Goal: Task Accomplishment & Management: Complete application form

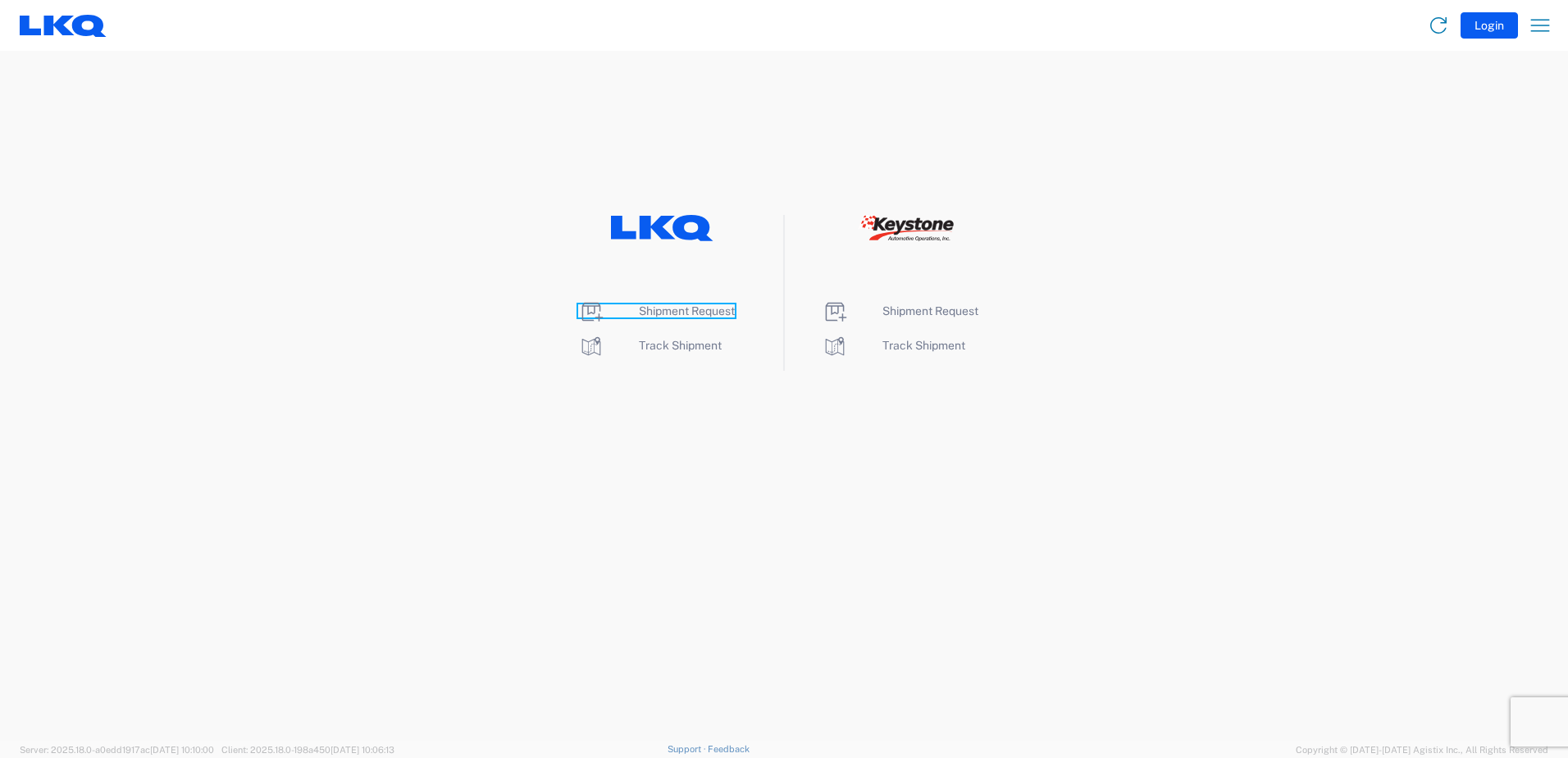
click at [659, 310] on span "Shipment Request" at bounding box center [686, 311] width 96 height 13
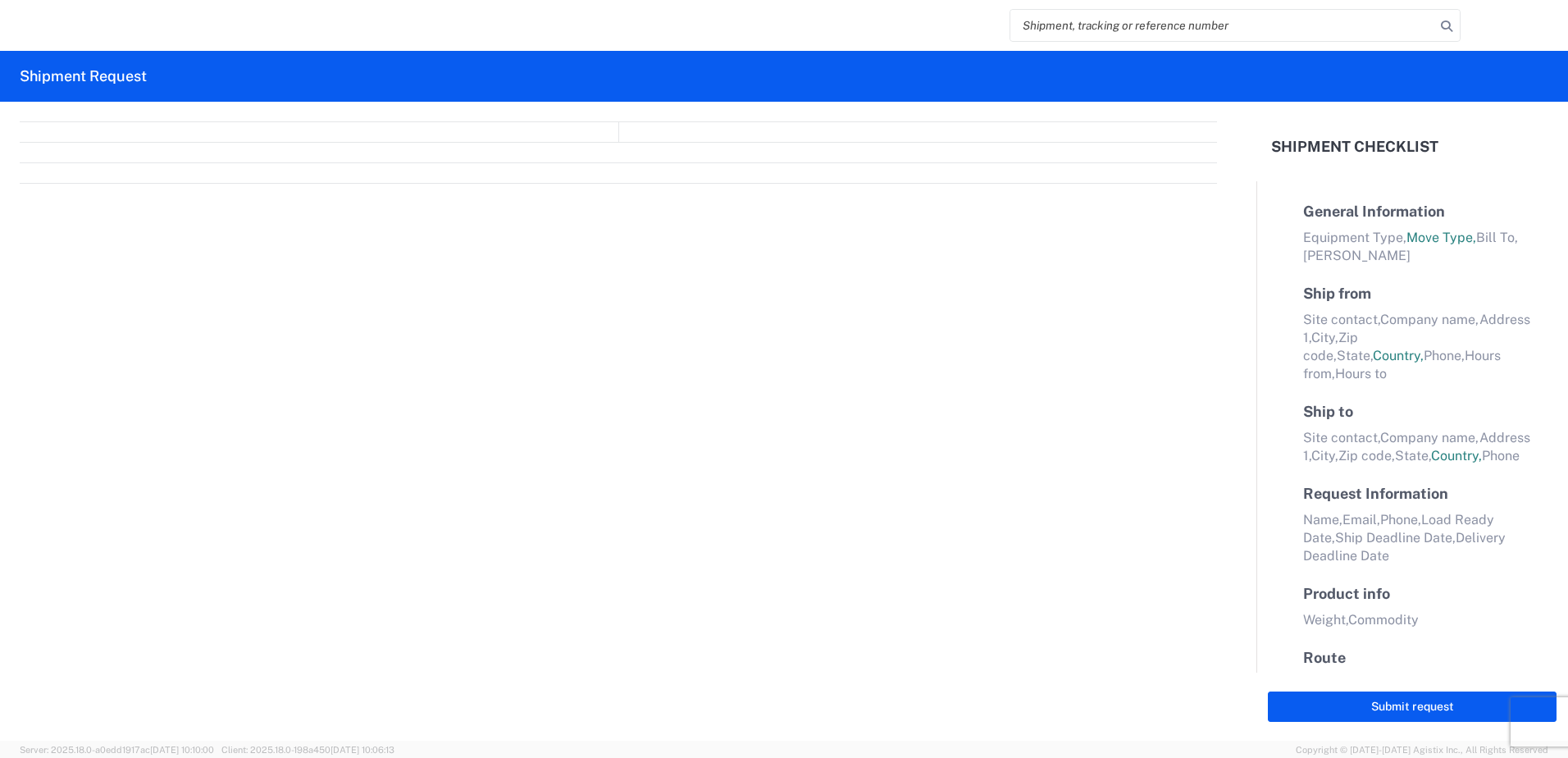
select select "FULL"
select select "LBS"
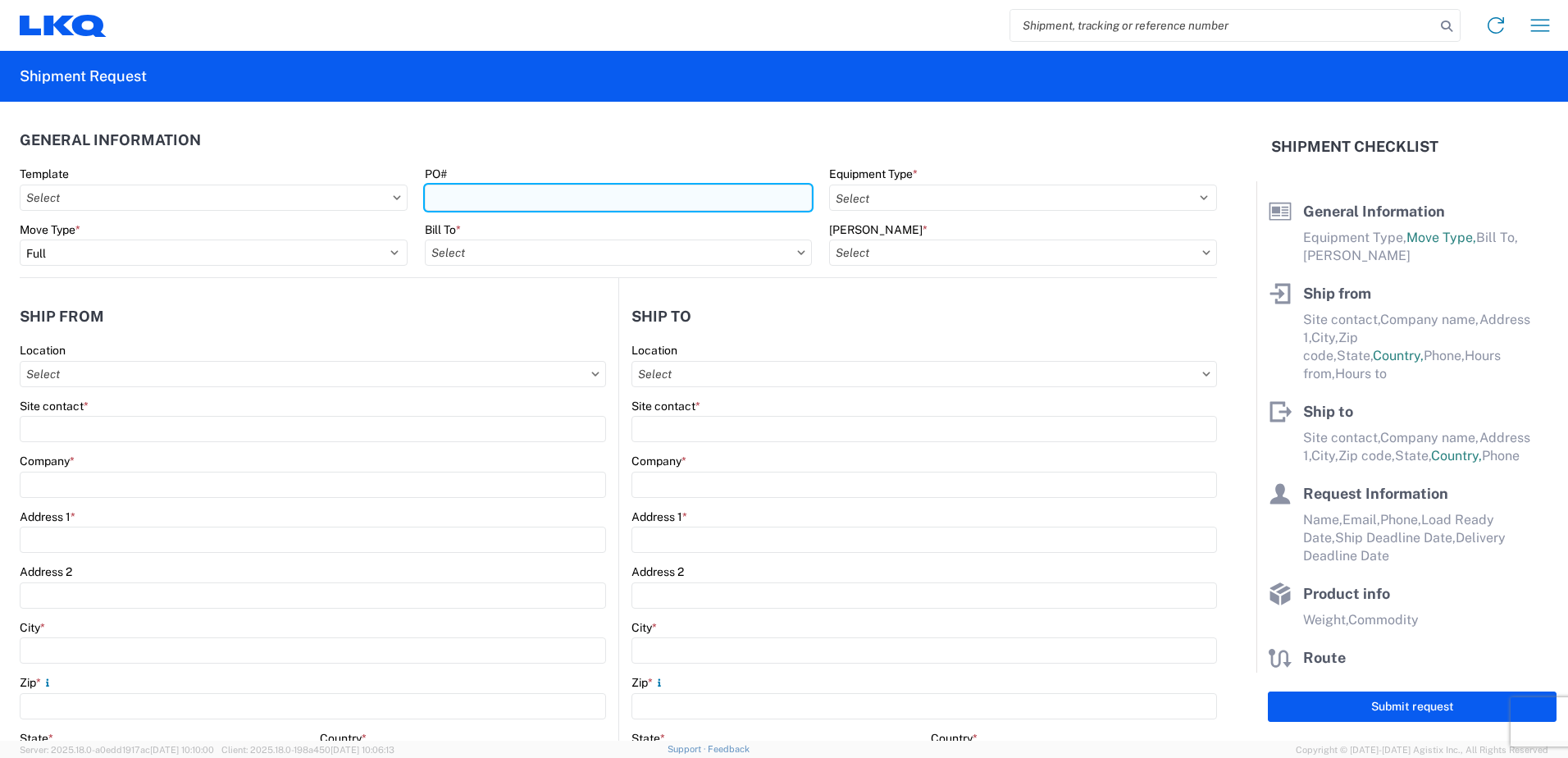
click at [434, 202] on input "PO#" at bounding box center [618, 197] width 388 height 26
type input "315396"
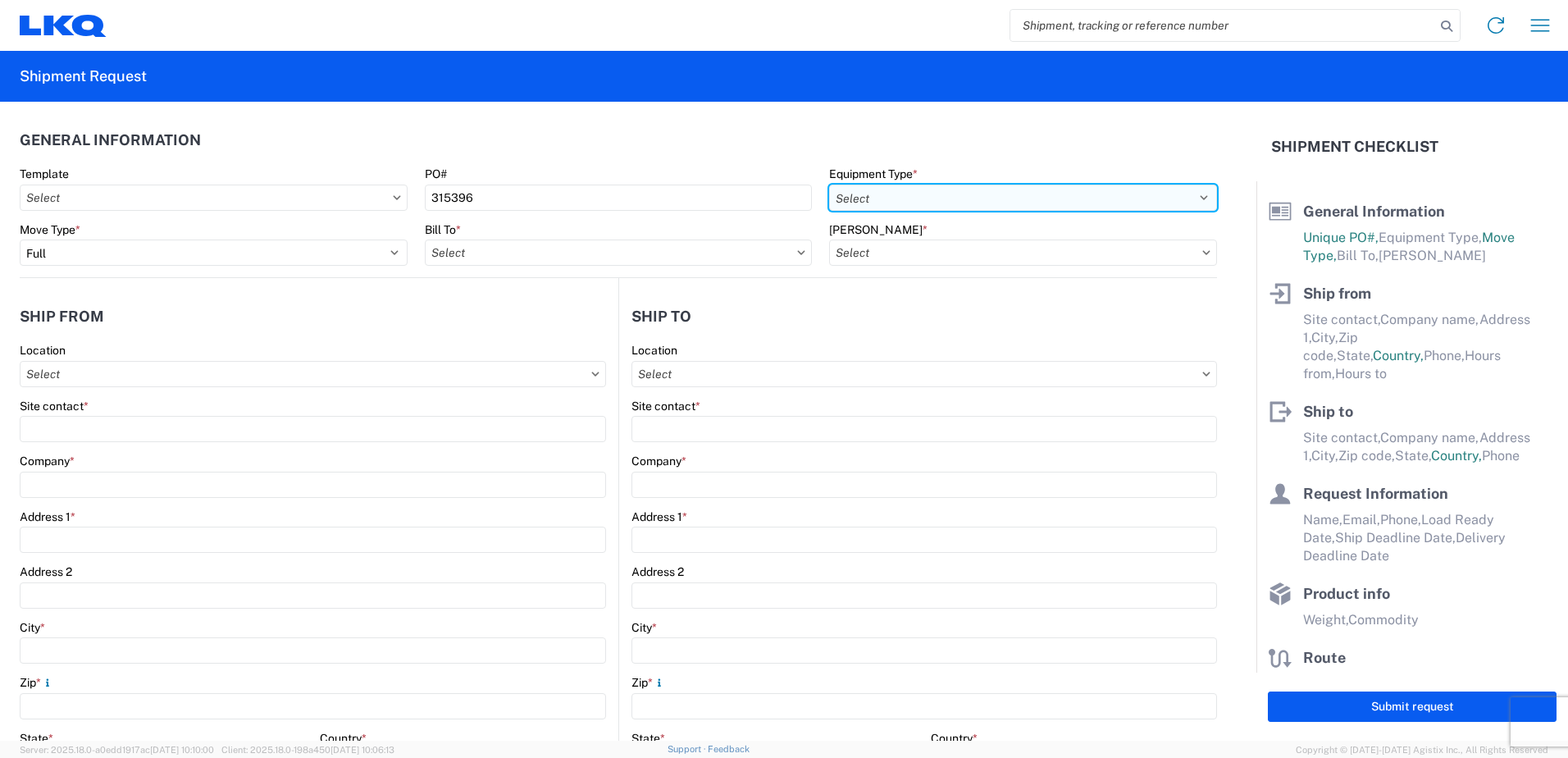
click at [876, 190] on select "Select 53’ Dry Van Flatbed Dropdeck (van) Lowboy (flatbed) Rail" at bounding box center [1023, 197] width 388 height 26
select select "STDV"
click at [829, 185] on select "Select 53’ Dry Van Flatbed Dropdeck (van) Lowboy (flatbed) Rail" at bounding box center [1023, 197] width 388 height 26
click at [679, 268] on agx-form-control-wrapper-v2 "Bill To *" at bounding box center [618, 250] width 406 height 56
click at [680, 263] on input "Bill To *" at bounding box center [618, 252] width 388 height 26
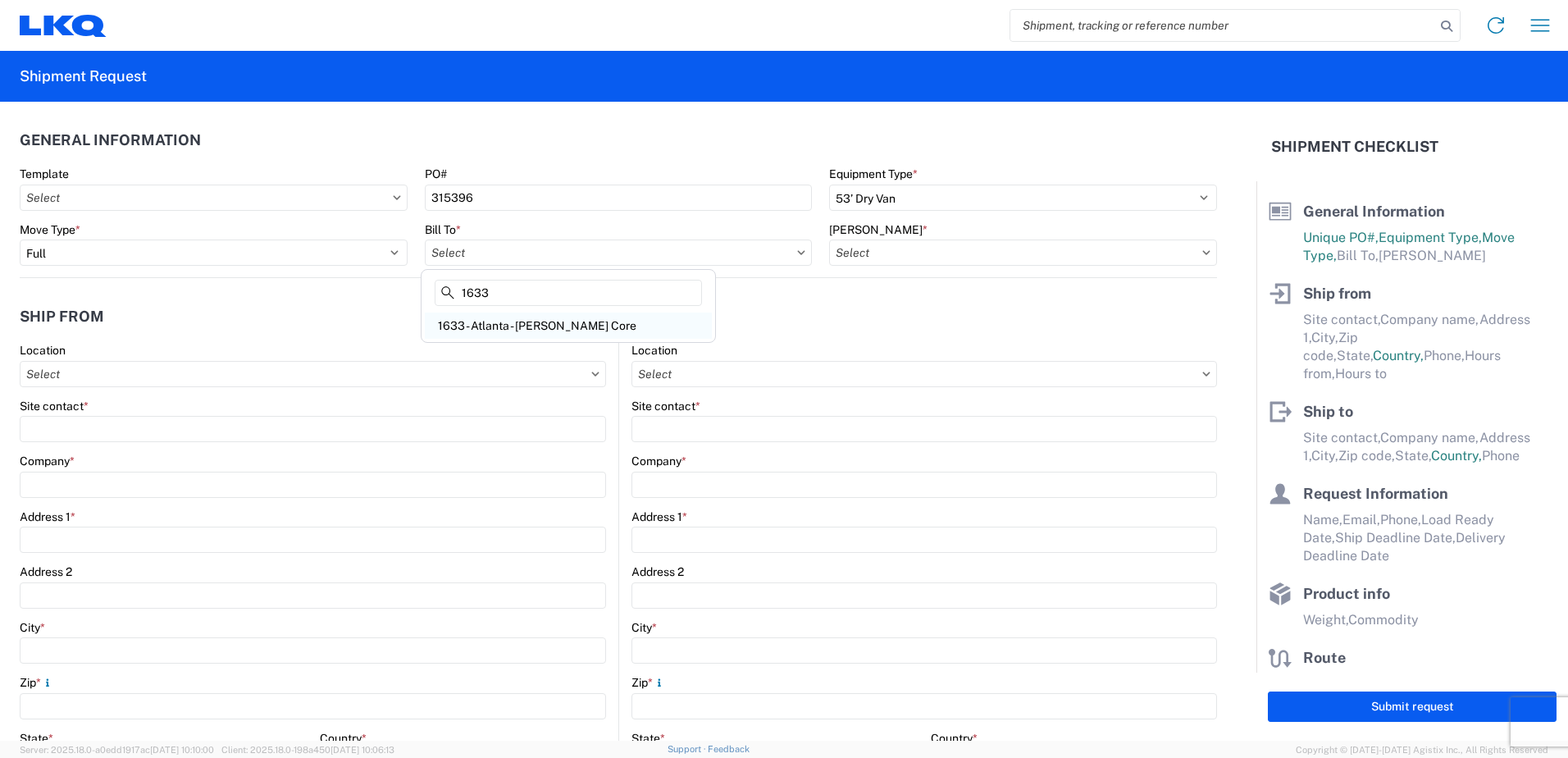
type input "1633"
click at [629, 324] on div "1633 - Atlanta - Knopf Core" at bounding box center [567, 325] width 287 height 26
type input "1633 - Atlanta - Knopf Core"
click at [852, 256] on input "Bill Code *" at bounding box center [1023, 252] width 388 height 26
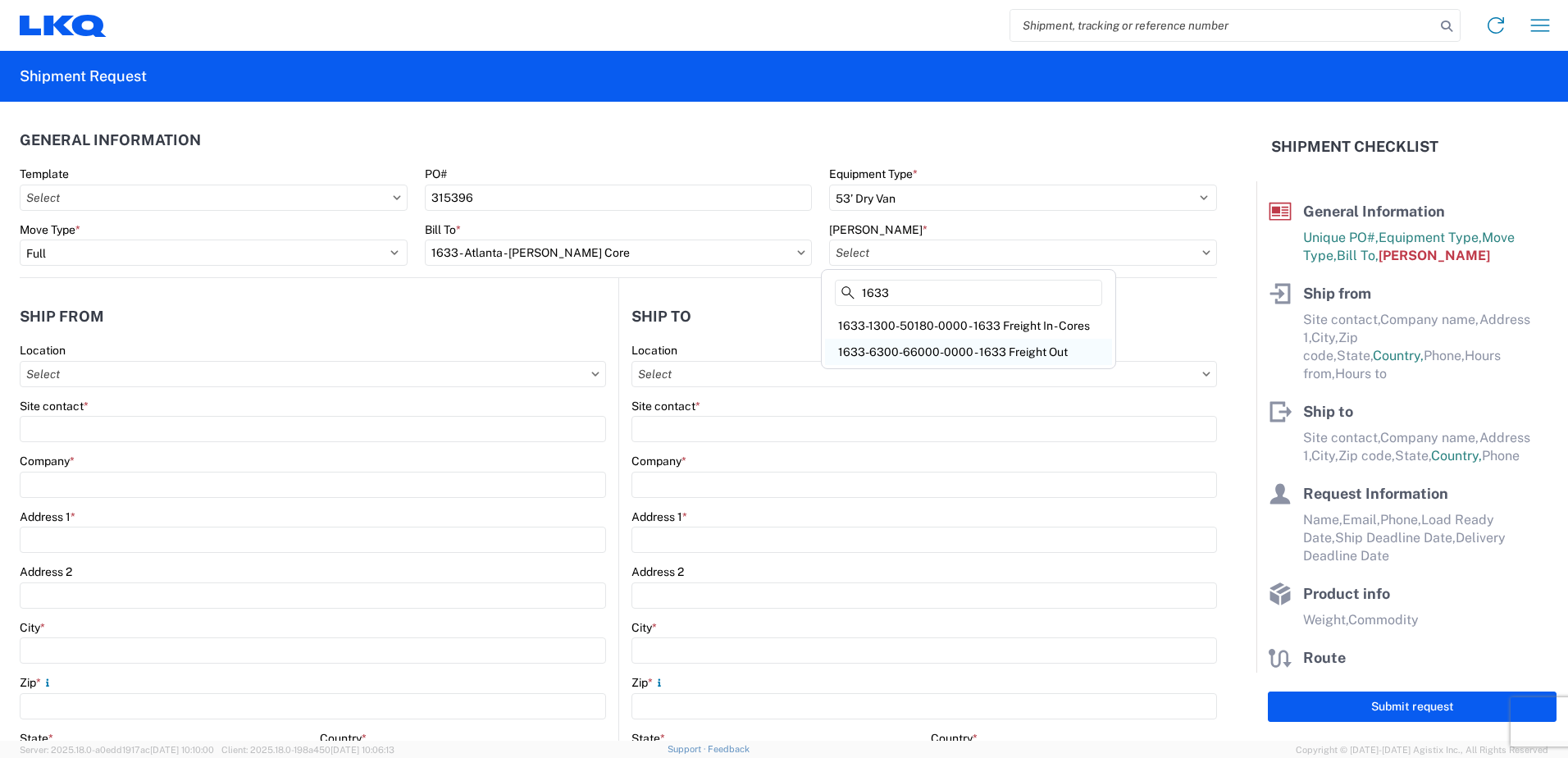
type input "1633"
click at [872, 352] on div "1633-6300-66000-0000 - 1633 Freight Out" at bounding box center [968, 352] width 287 height 26
type input "1633-6300-66000-0000 - 1633 Freight Out"
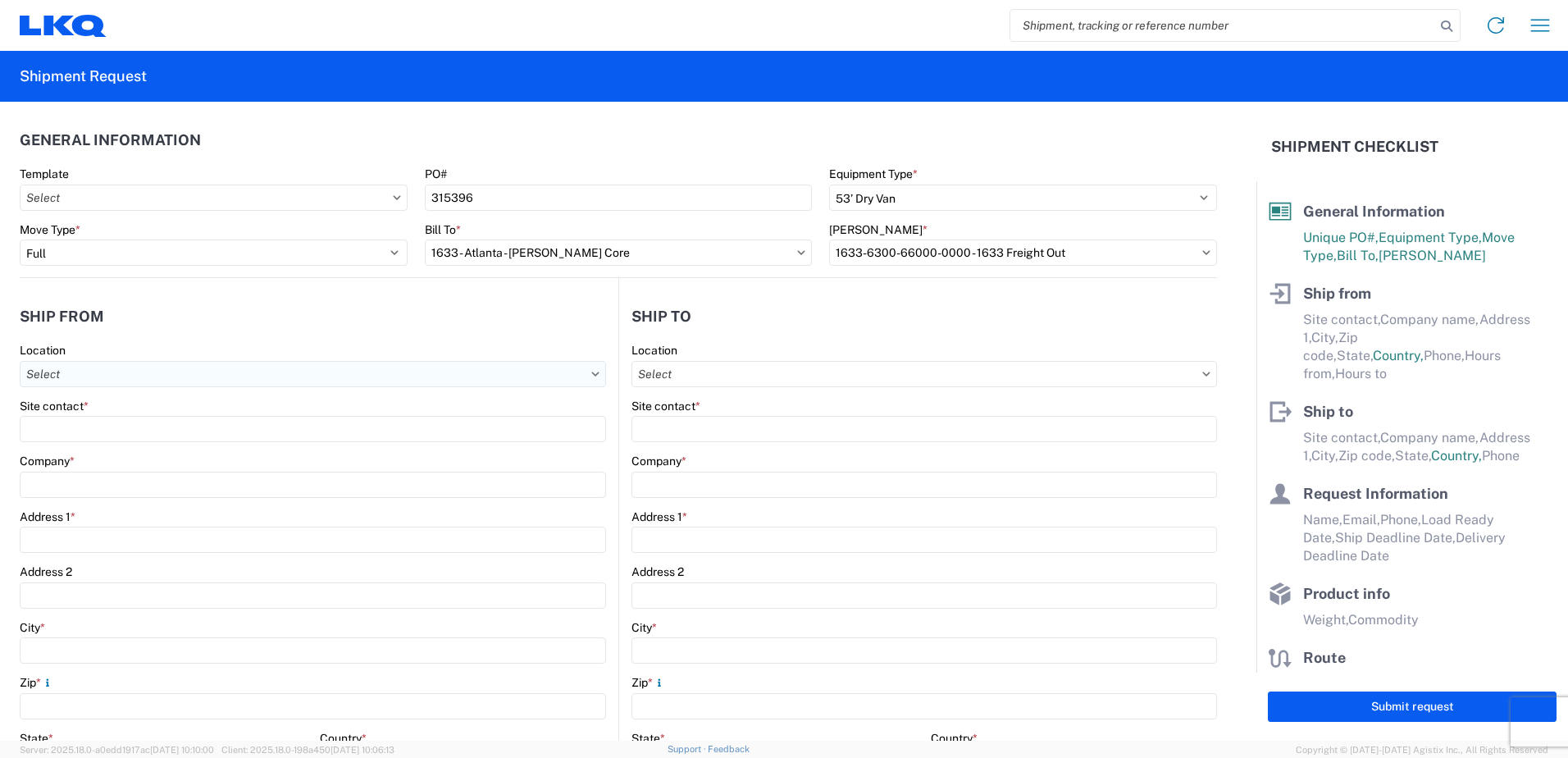
click at [61, 374] on input "Location" at bounding box center [312, 374] width 586 height 26
type input "1633"
click at [104, 447] on div "1633 - Atlanta - Knopf Core" at bounding box center [167, 447] width 287 height 26
type input "1633 - Atlanta - Knopf Core"
type input "LKQ Corporation"
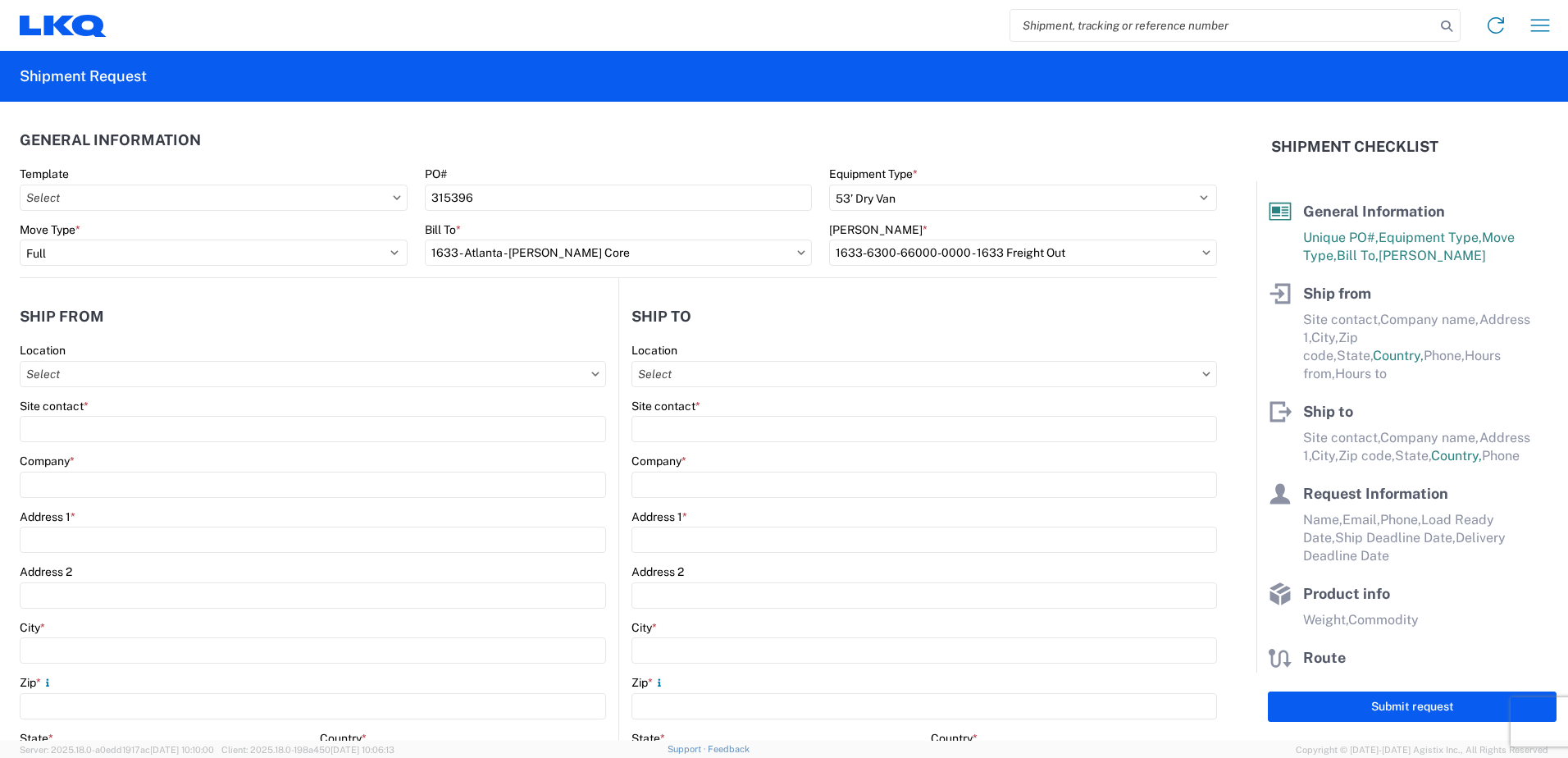
type input "4585 Frederick Dr SW"
type input "Atlanta"
type input "30336"
select select "GA"
select select "US"
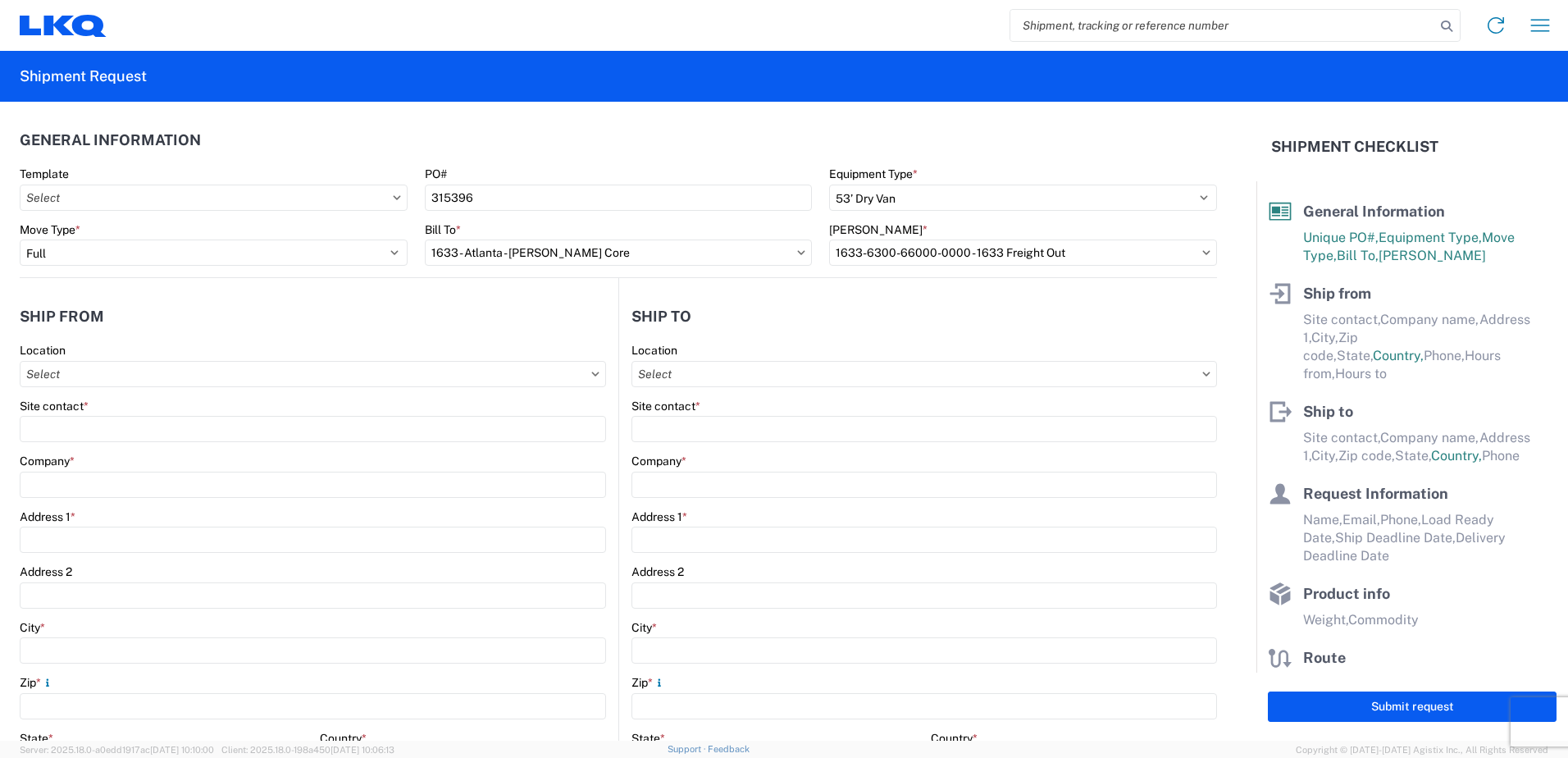
type input "404-293-3715"
type input "00:00"
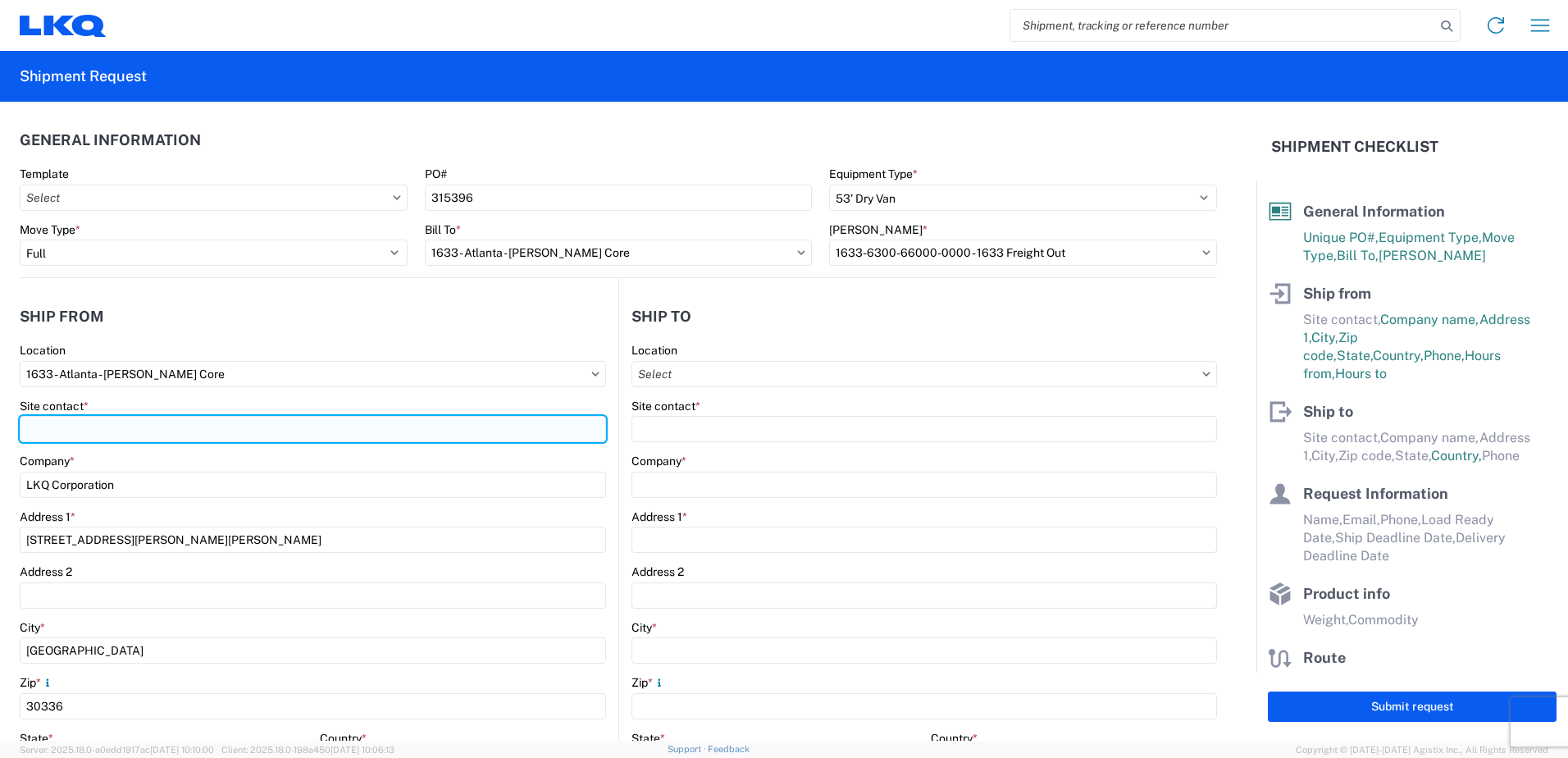
click at [80, 436] on input "Site contact *" at bounding box center [312, 429] width 586 height 26
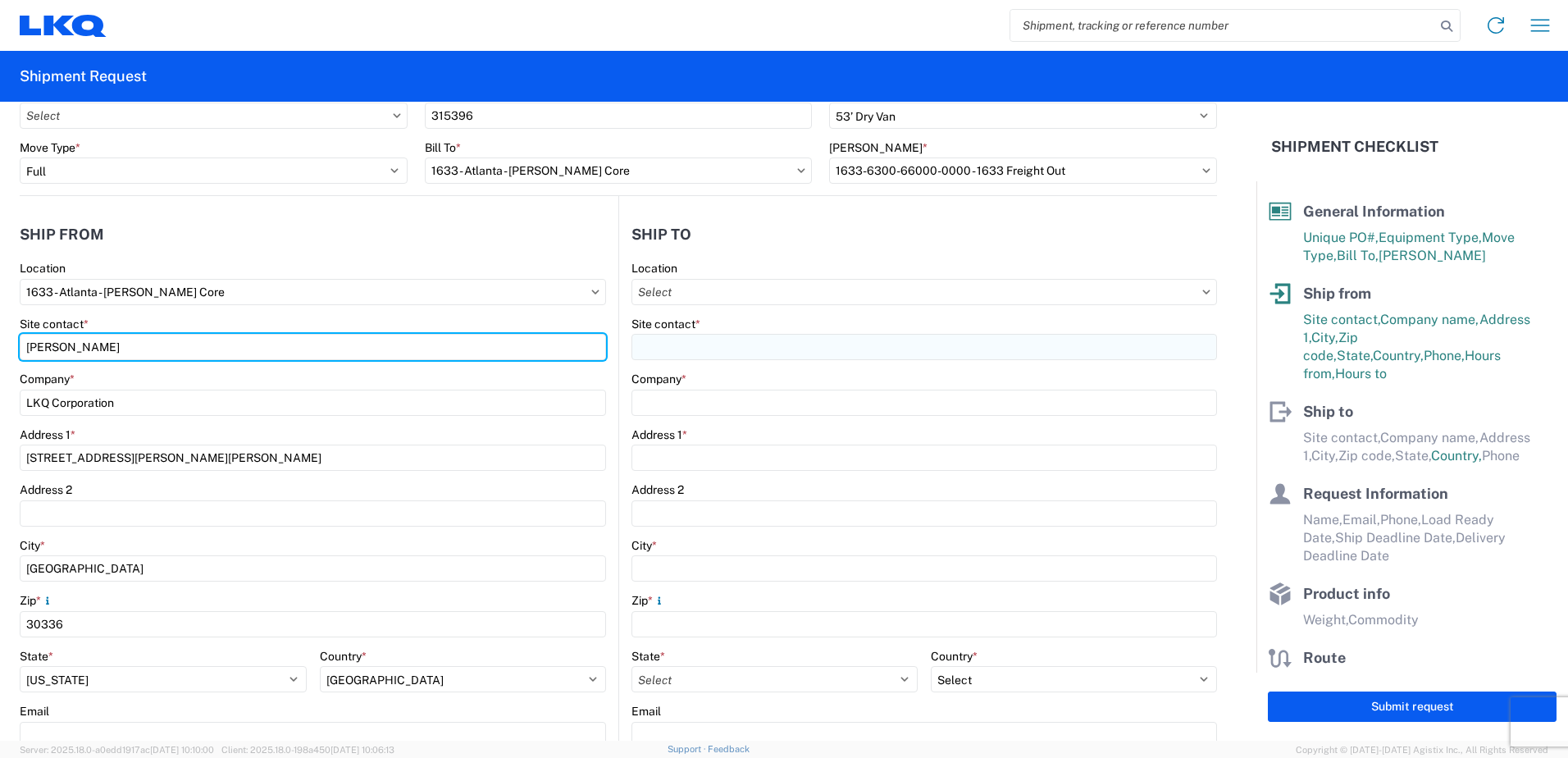
type input "Rafael Lopez"
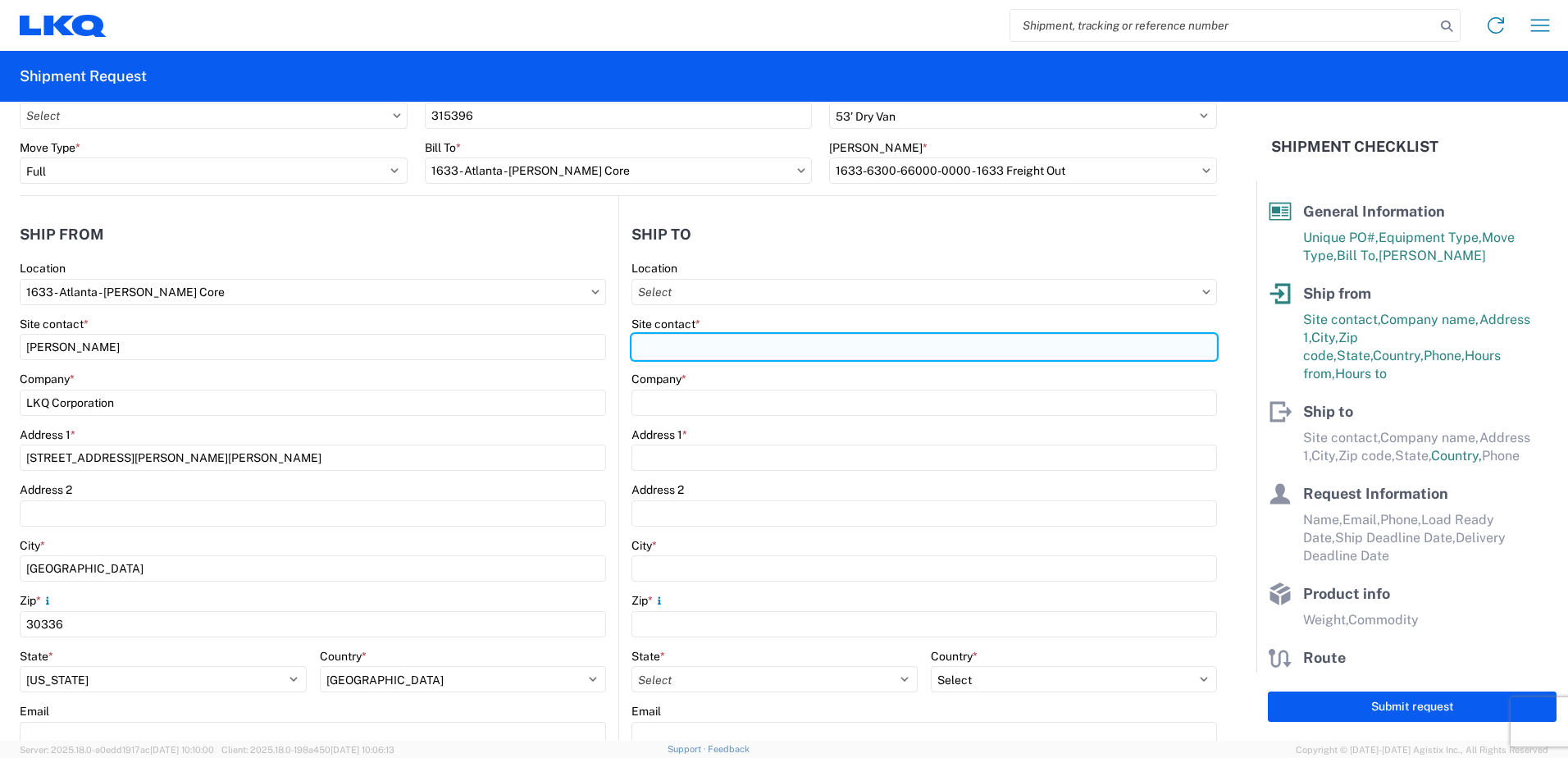
click at [692, 348] on input "Site contact *" at bounding box center [924, 347] width 586 height 26
type input "Sandra Garcia"
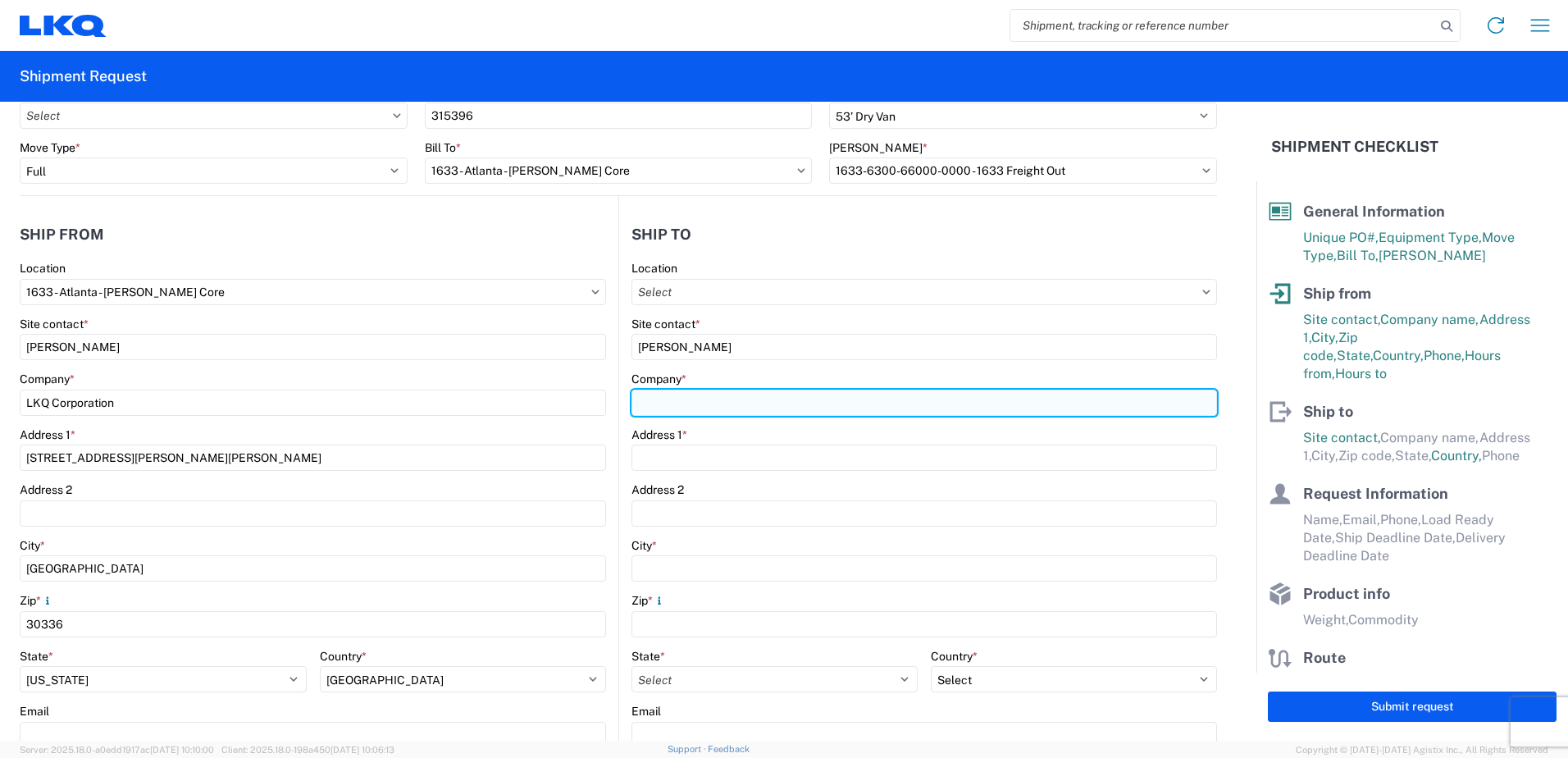
click at [698, 405] on input "Company *" at bounding box center [924, 403] width 586 height 26
type input "Atlas Freight Forwarding"
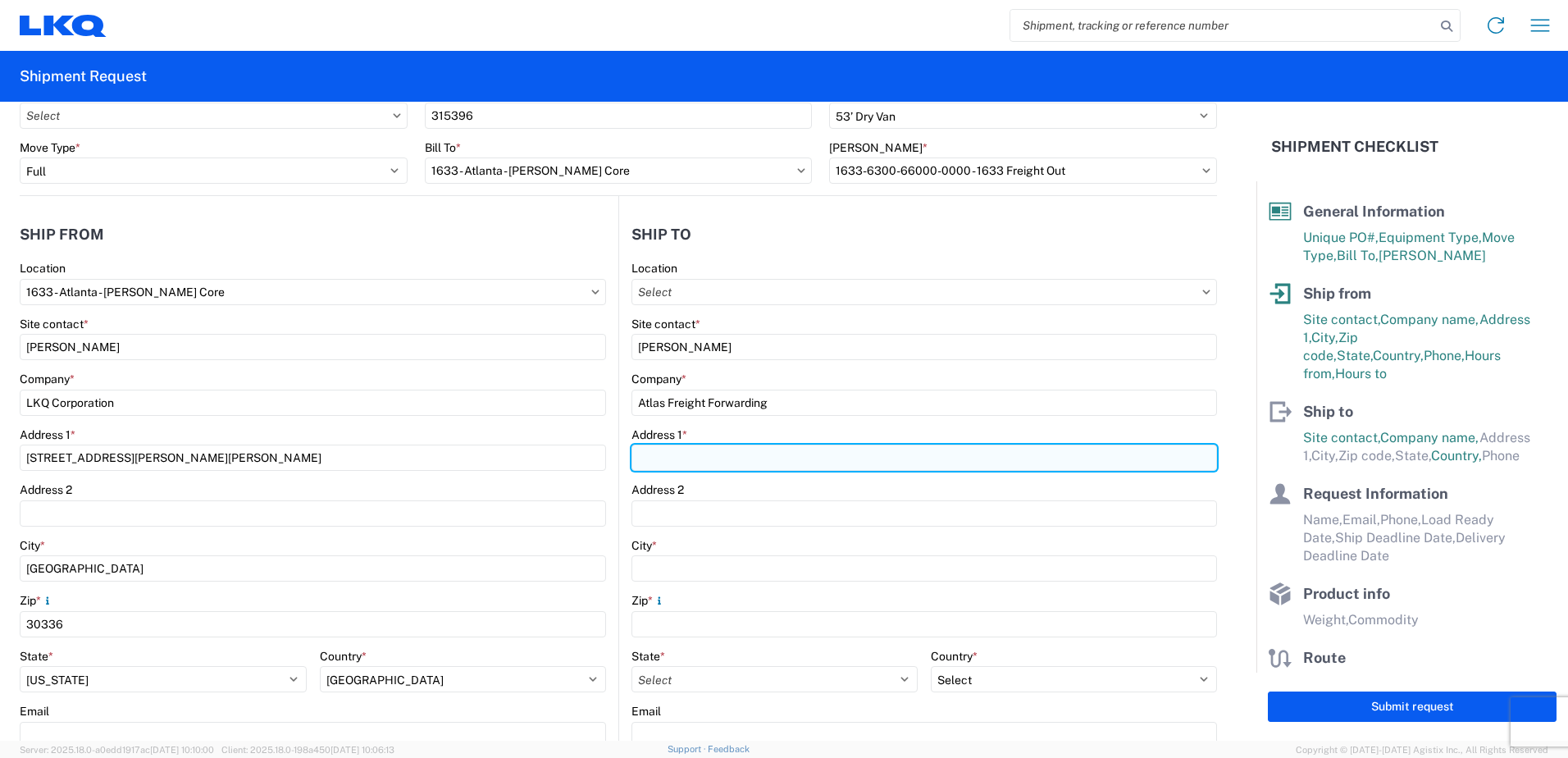
click at [708, 450] on input "Address 1 *" at bounding box center [924, 457] width 586 height 26
click at [805, 454] on input "1855 Dornoch Ct. Suite 300" at bounding box center [924, 457] width 586 height 26
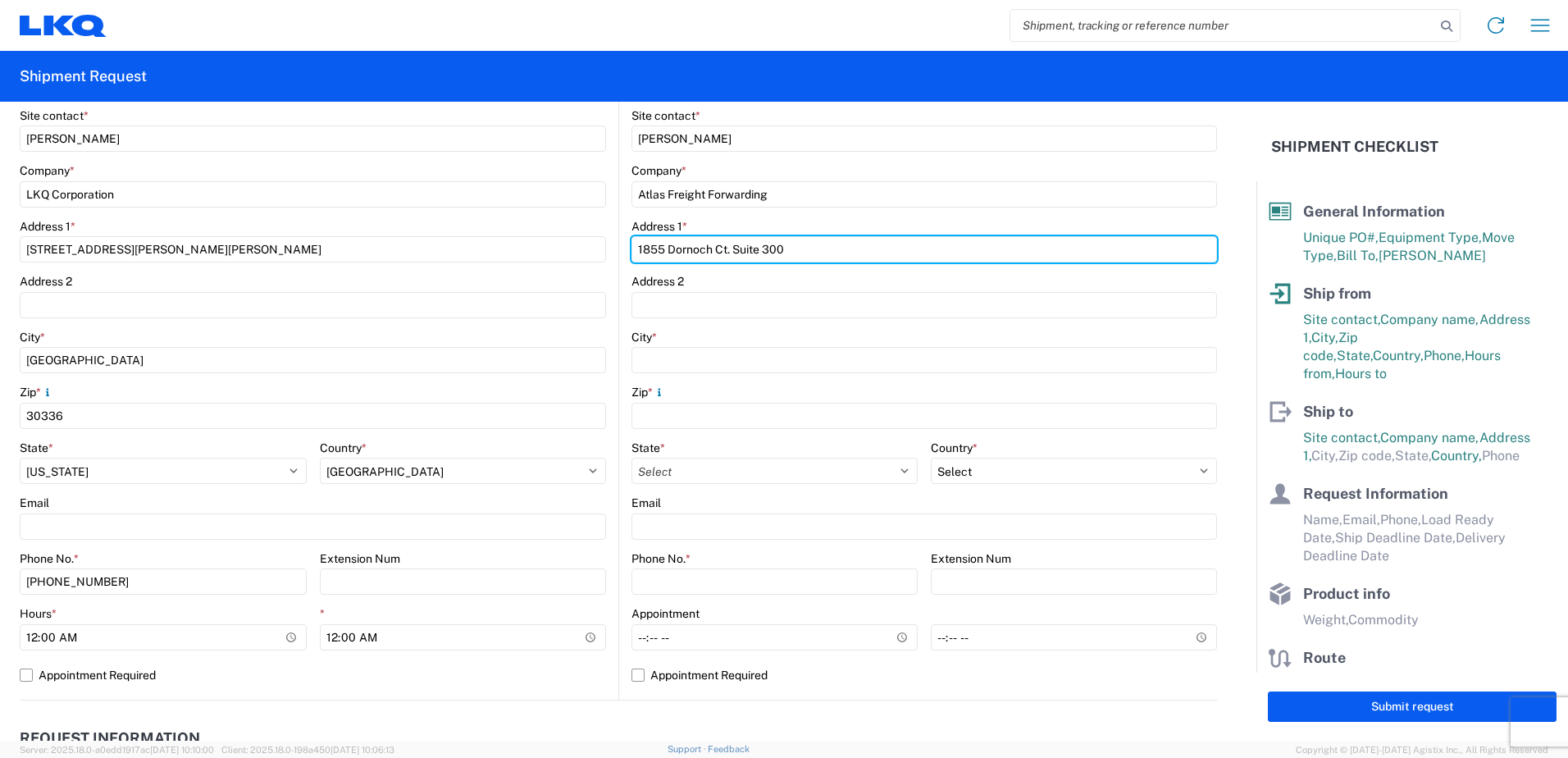
scroll to position [328, 0]
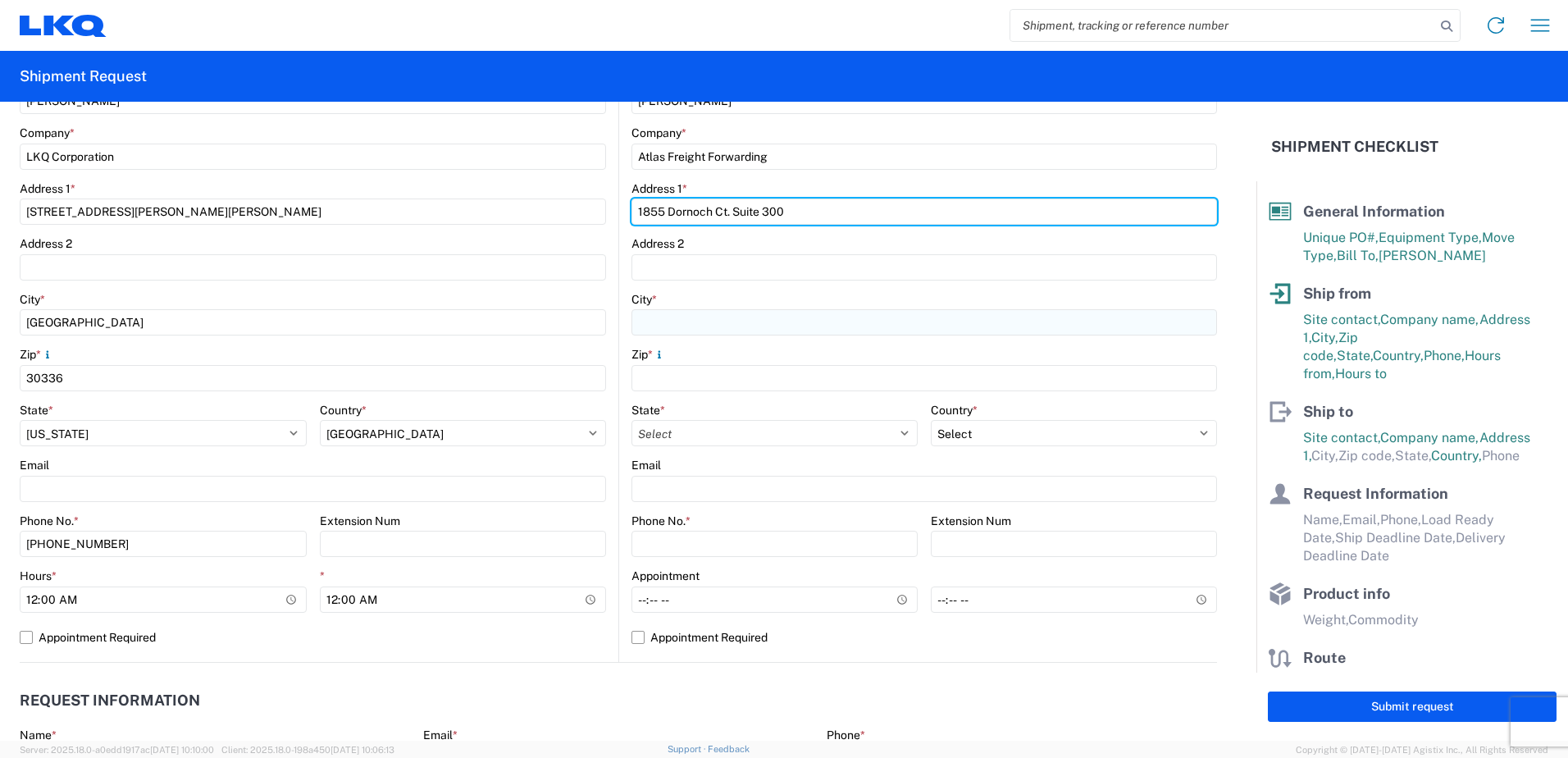
type input "1855 Dornoch Ct. Suite 300"
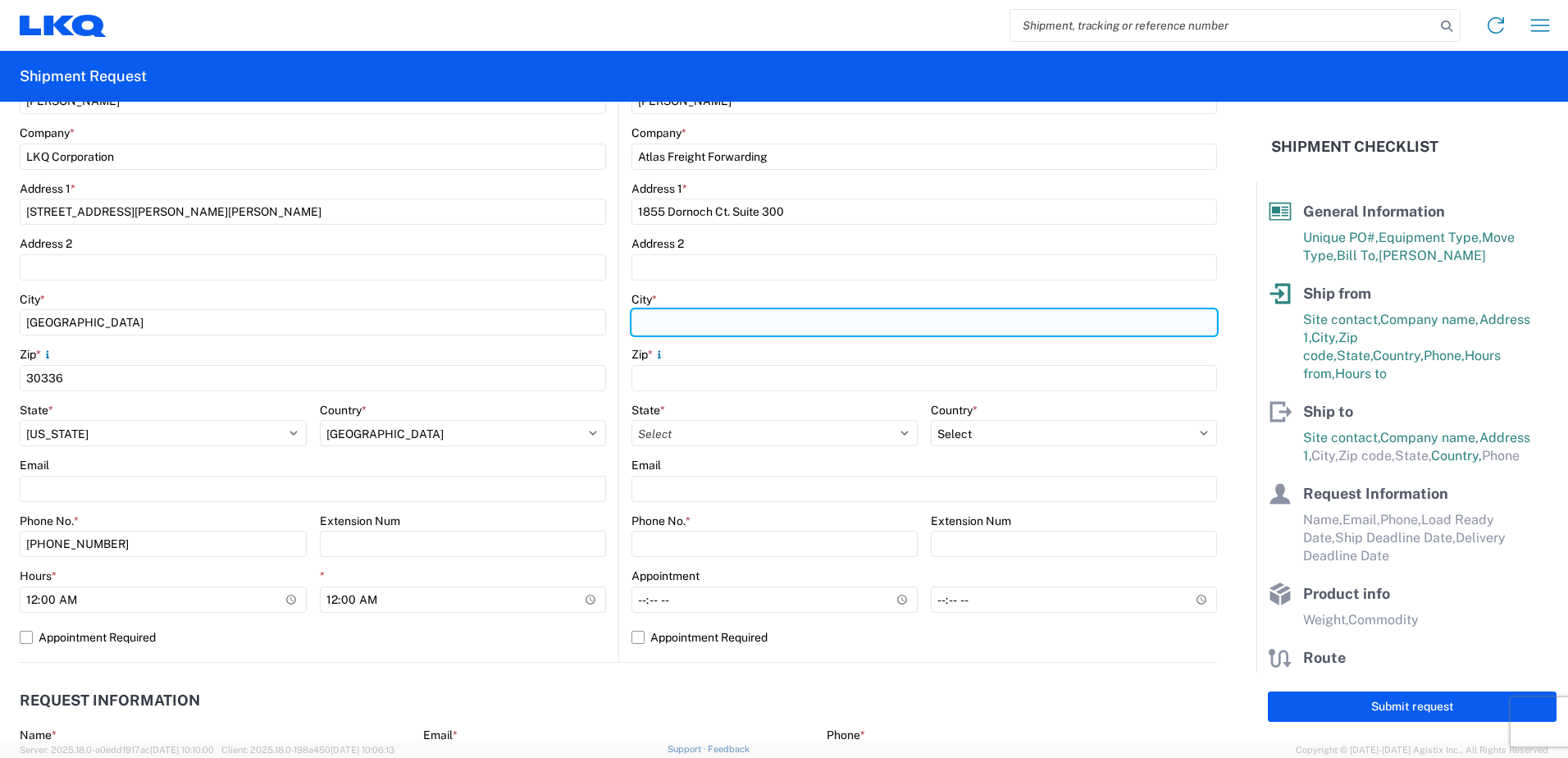
click at [652, 320] on input "City *" at bounding box center [924, 322] width 586 height 26
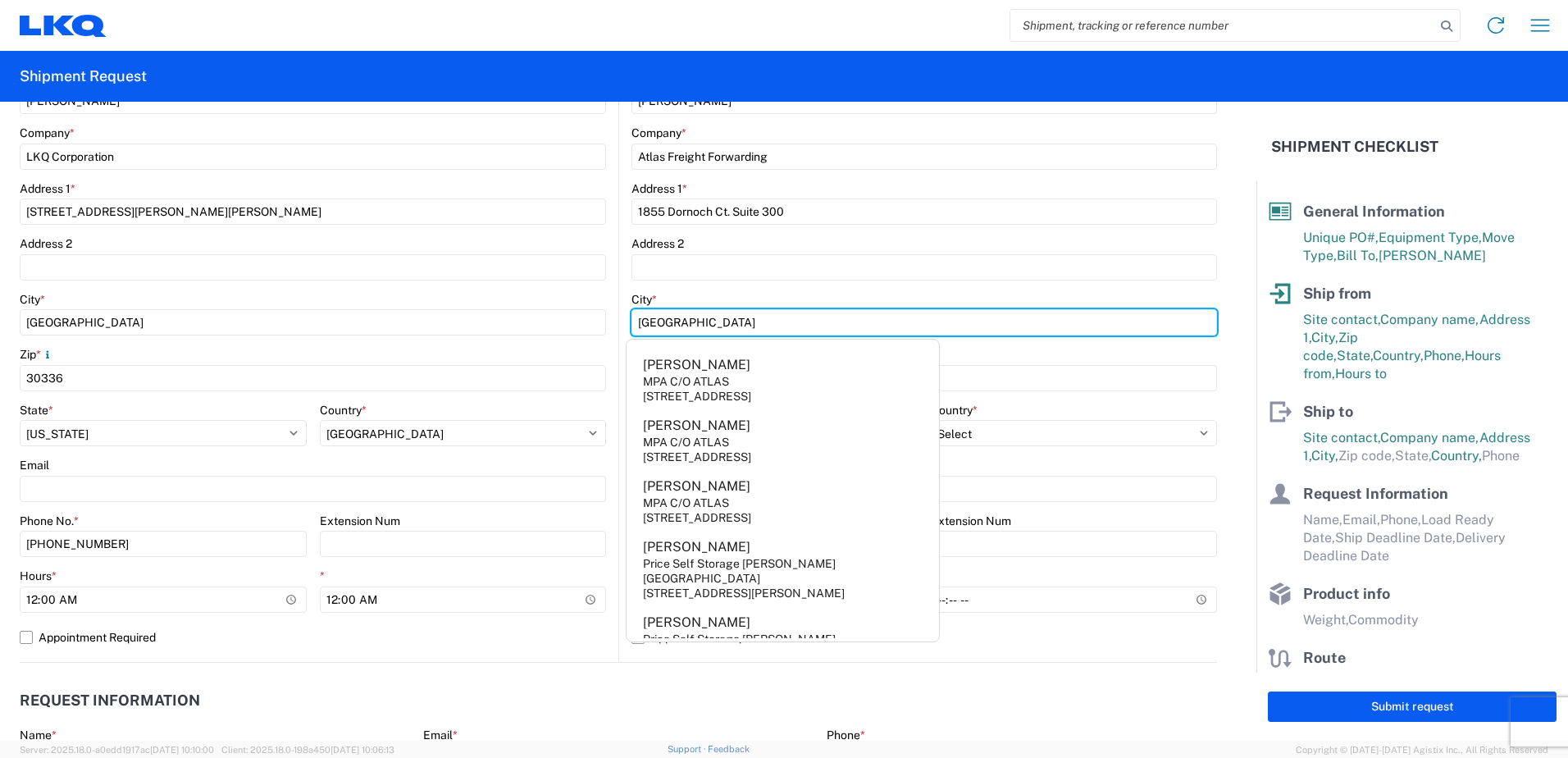
type input "San Diego"
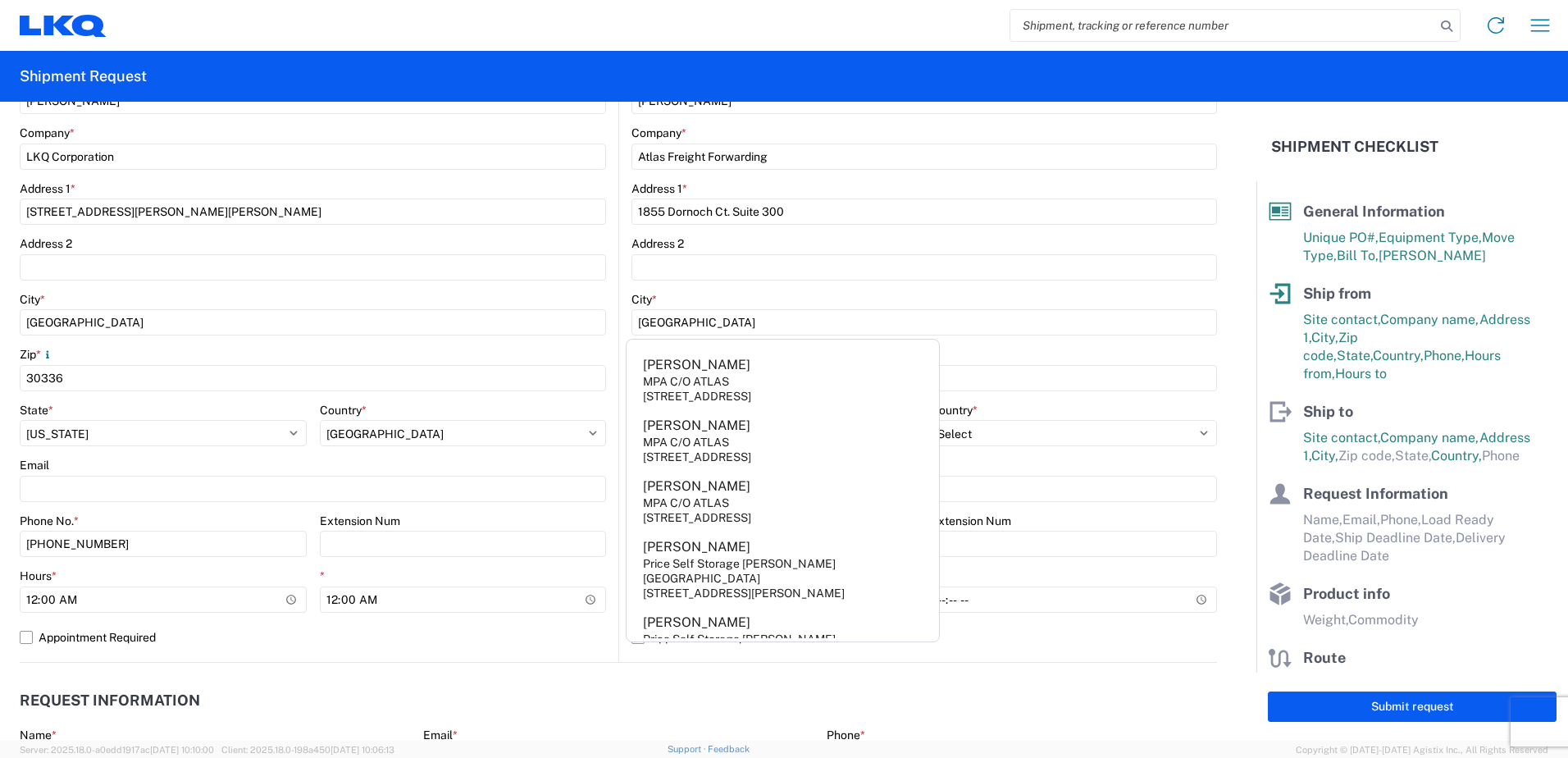
click at [619, 361] on main "Location Site contact * Sandra Garcia Company * Atlas Freight Forwarding Addres…" at bounding box center [917, 338] width 598 height 648
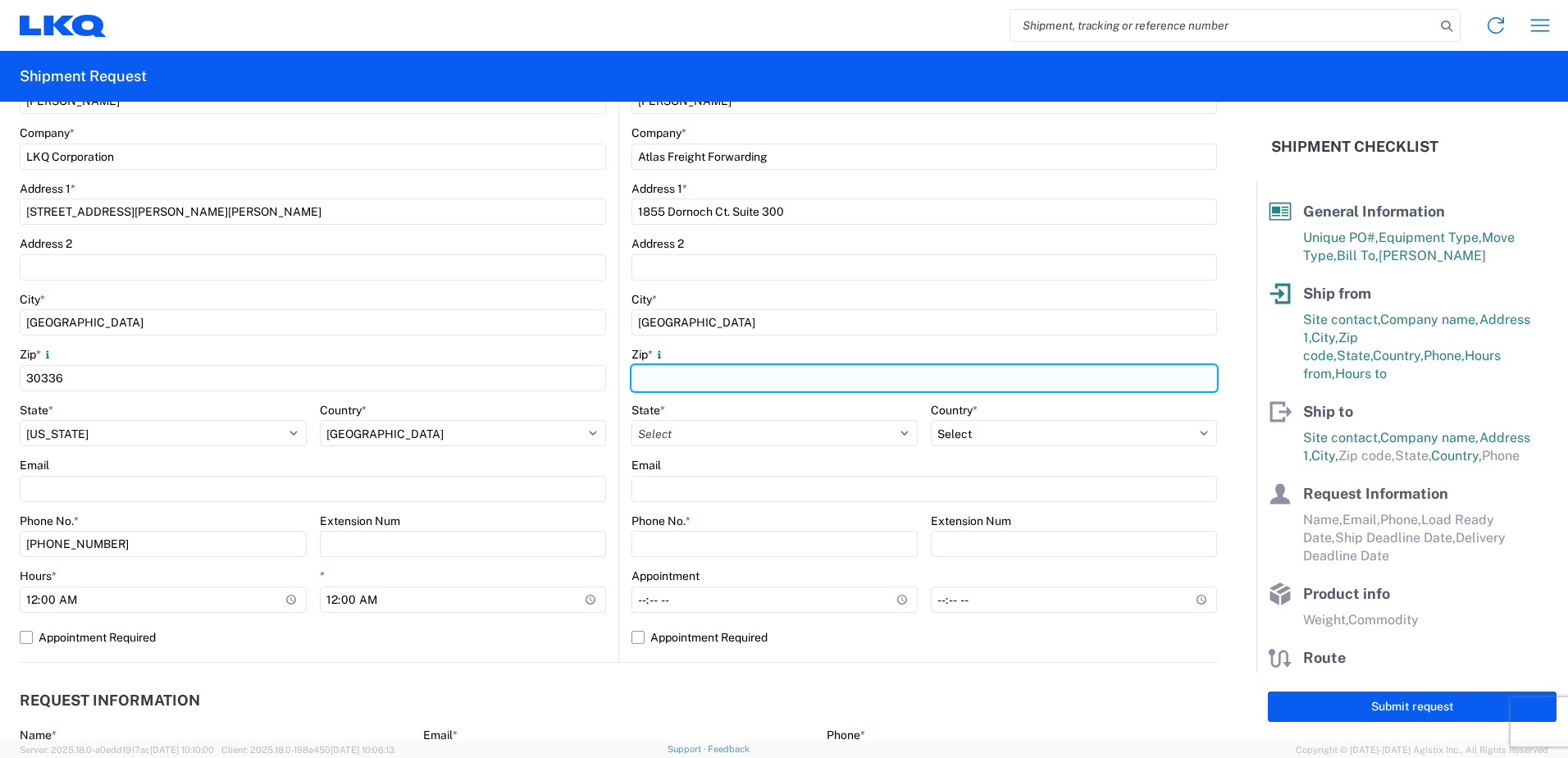
click at [651, 377] on input "Zip *" at bounding box center [924, 378] width 586 height 26
type input "92154"
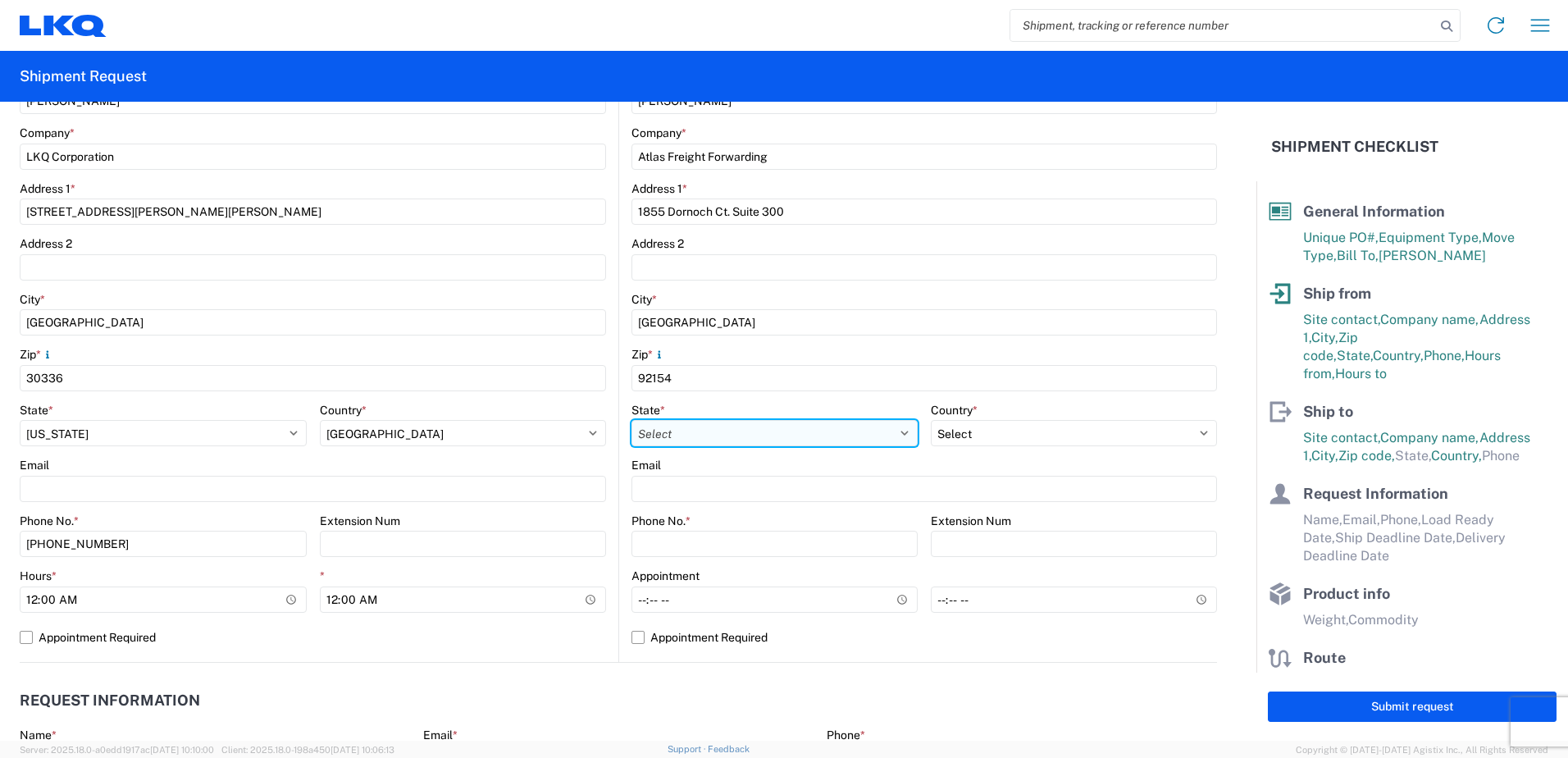
click at [646, 433] on select "Select Alabama Alaska Arizona Arkansas Armed Forces Americas Armed Forces Europ…" at bounding box center [775, 433] width 287 height 26
select select "CA"
click at [632, 420] on select "Select Alabama Alaska Arizona Arkansas Armed Forces Americas Armed Forces Europ…" at bounding box center [775, 433] width 287 height 26
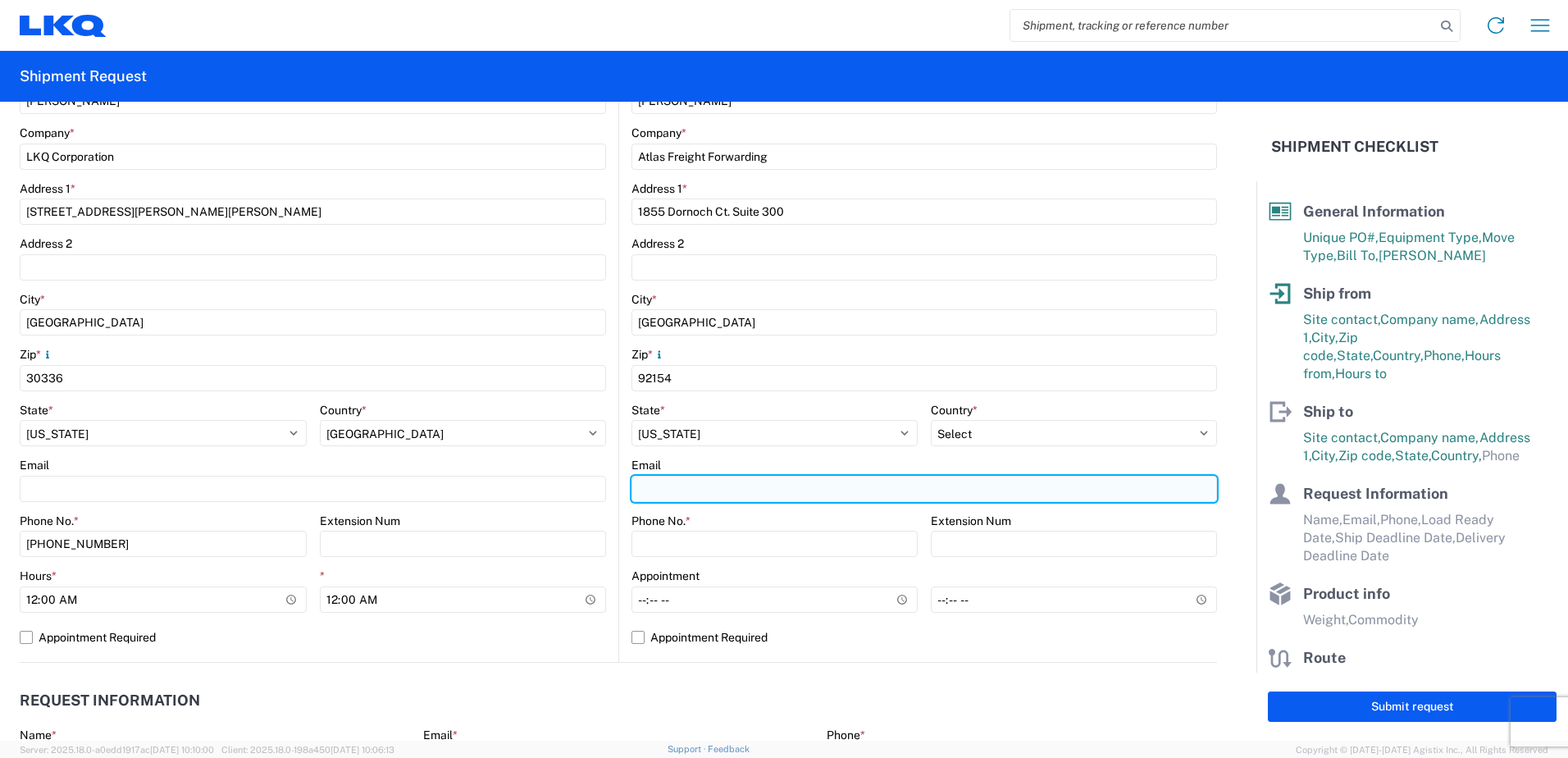
click at [701, 492] on input "Email" at bounding box center [924, 489] width 586 height 26
type input "mpmfreightcoordination@motorcarparts.com"
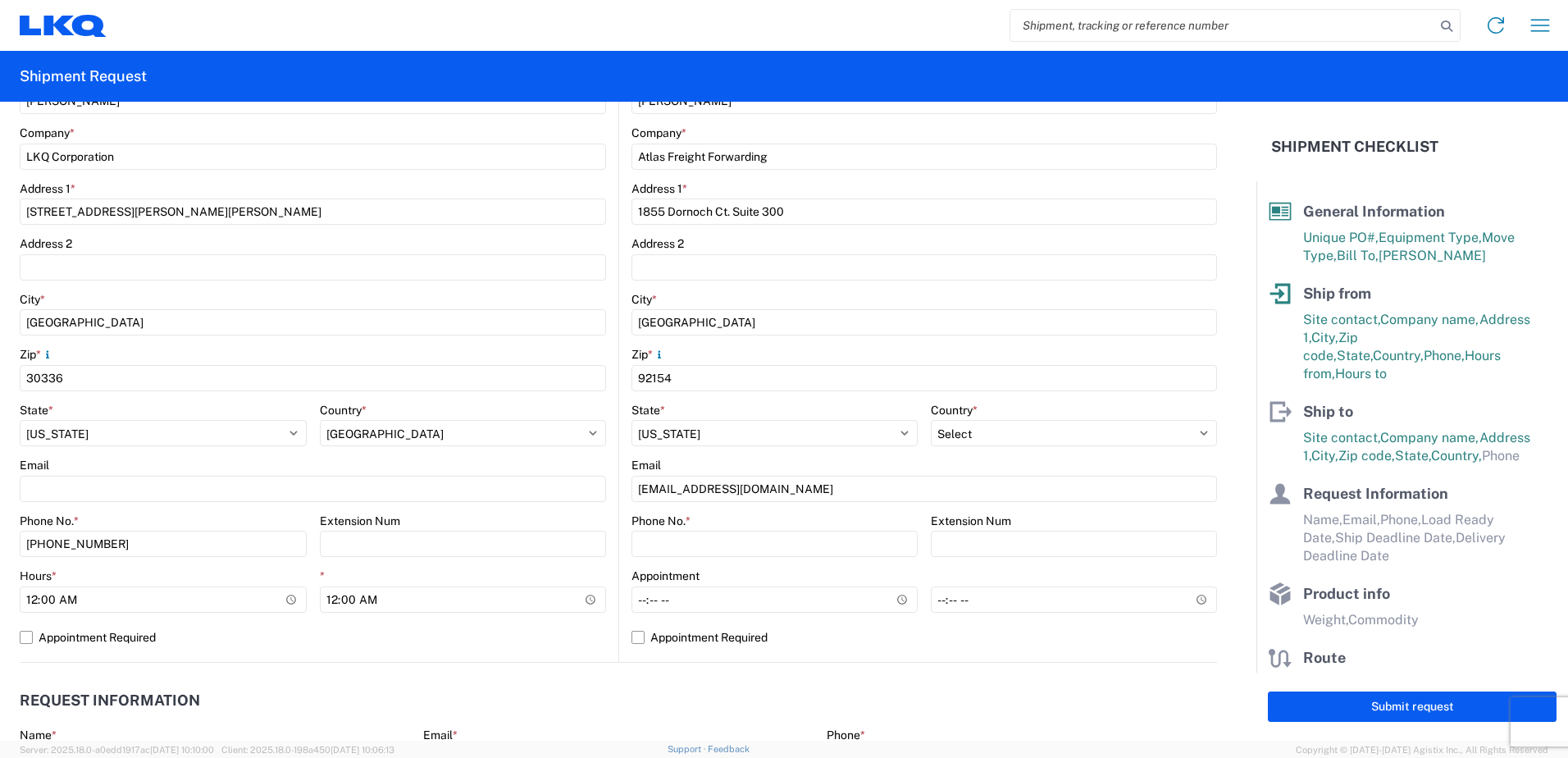
click at [748, 461] on div "Email" at bounding box center [924, 464] width 586 height 15
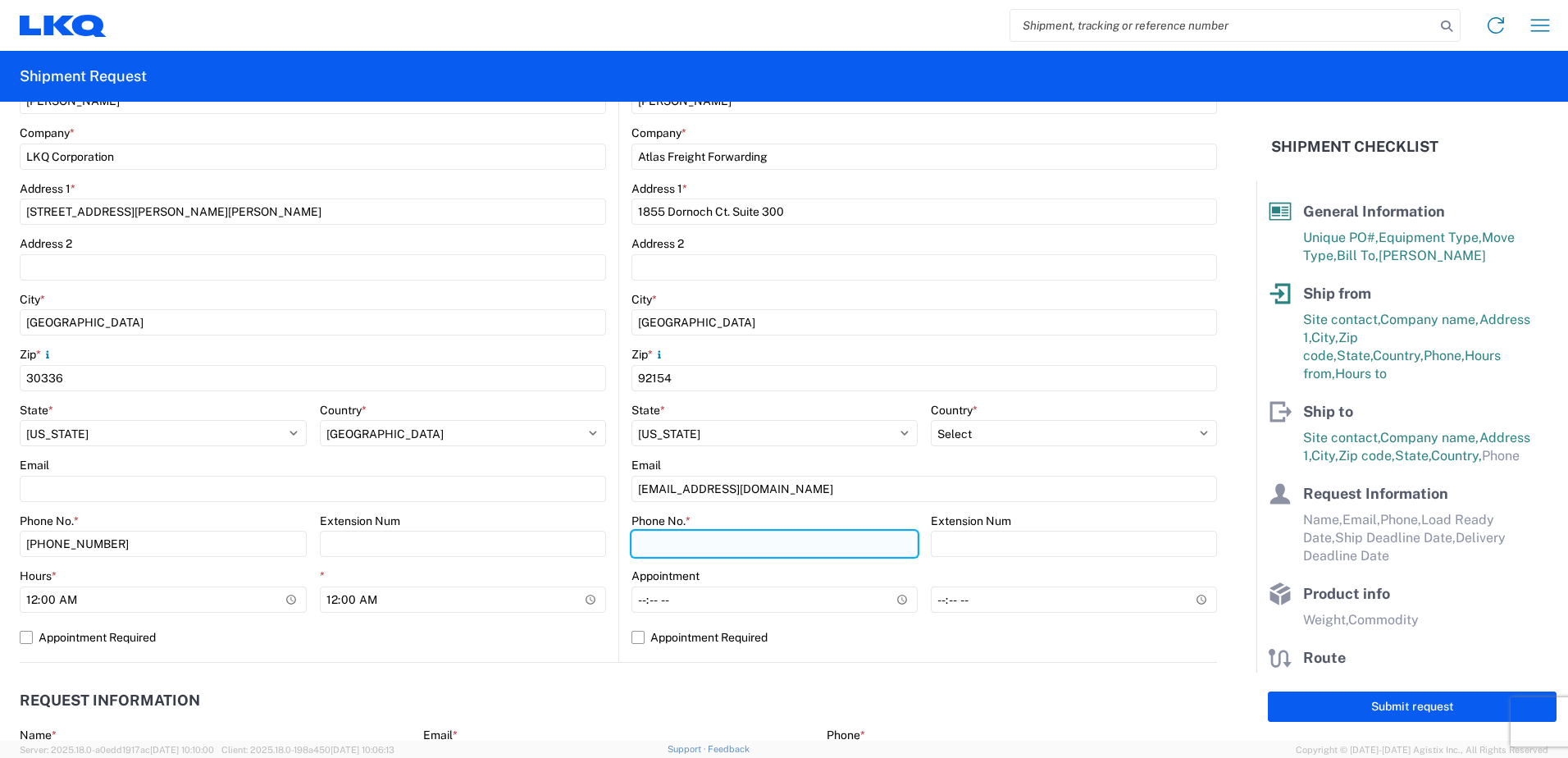
click at [684, 551] on input "Phone No. *" at bounding box center [775, 544] width 287 height 26
type input "664-409-7160"
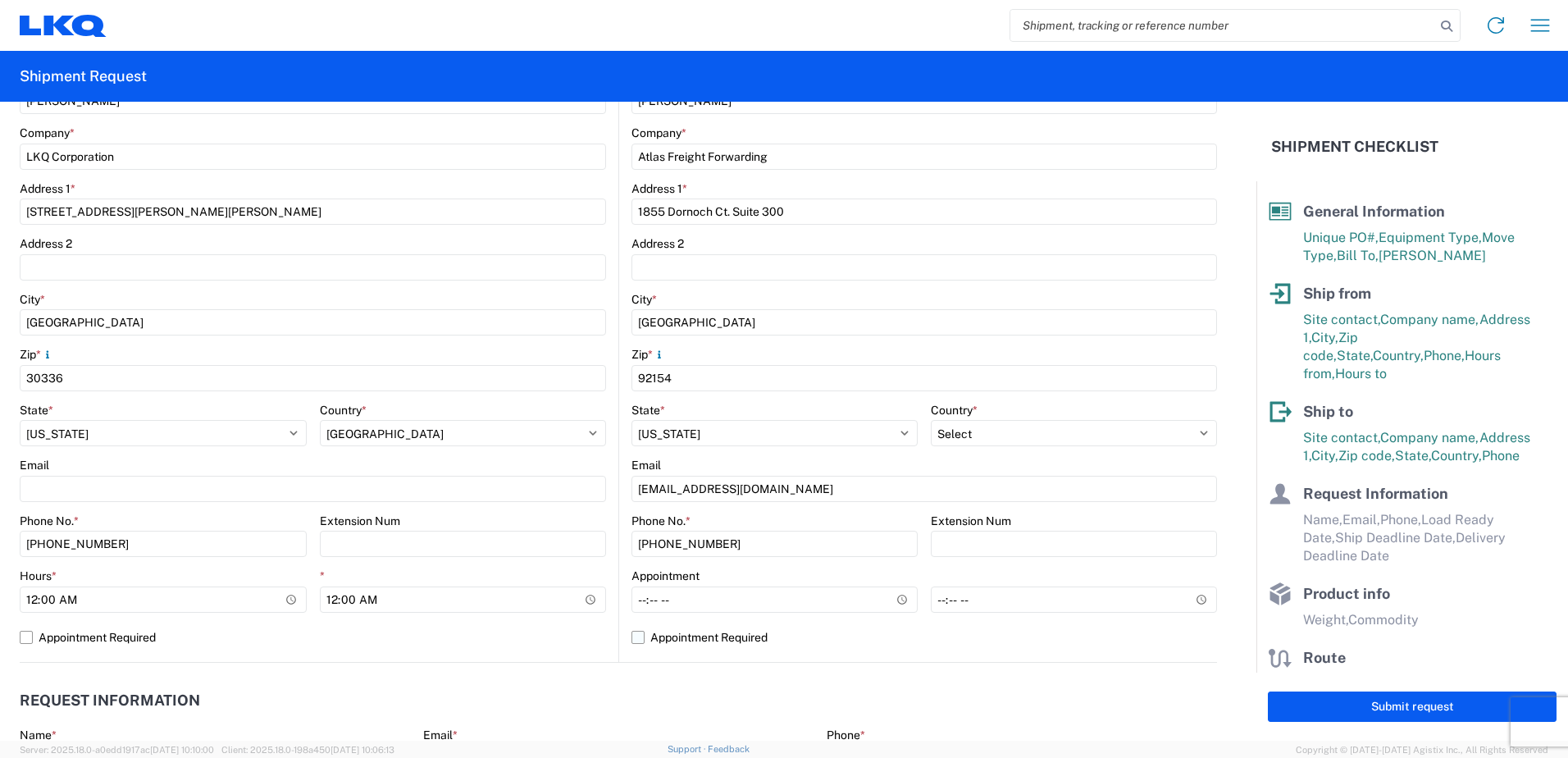
click at [635, 638] on label "Appointment Required" at bounding box center [924, 637] width 586 height 26
click at [0, 0] on input "Appointment Required" at bounding box center [0, 0] width 0 height 0
select select "US"
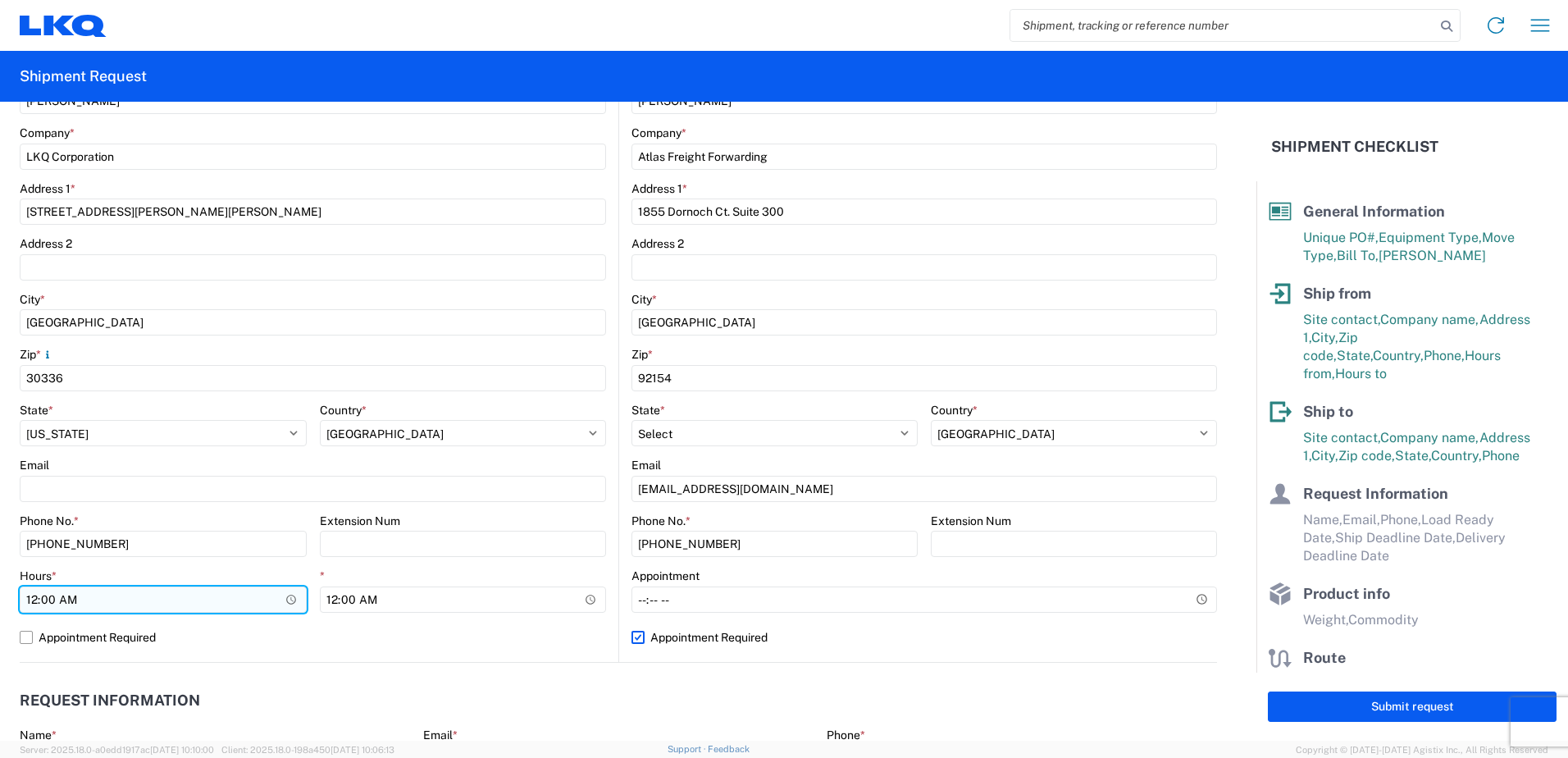
click at [280, 599] on input "00:00" at bounding box center [163, 599] width 287 height 26
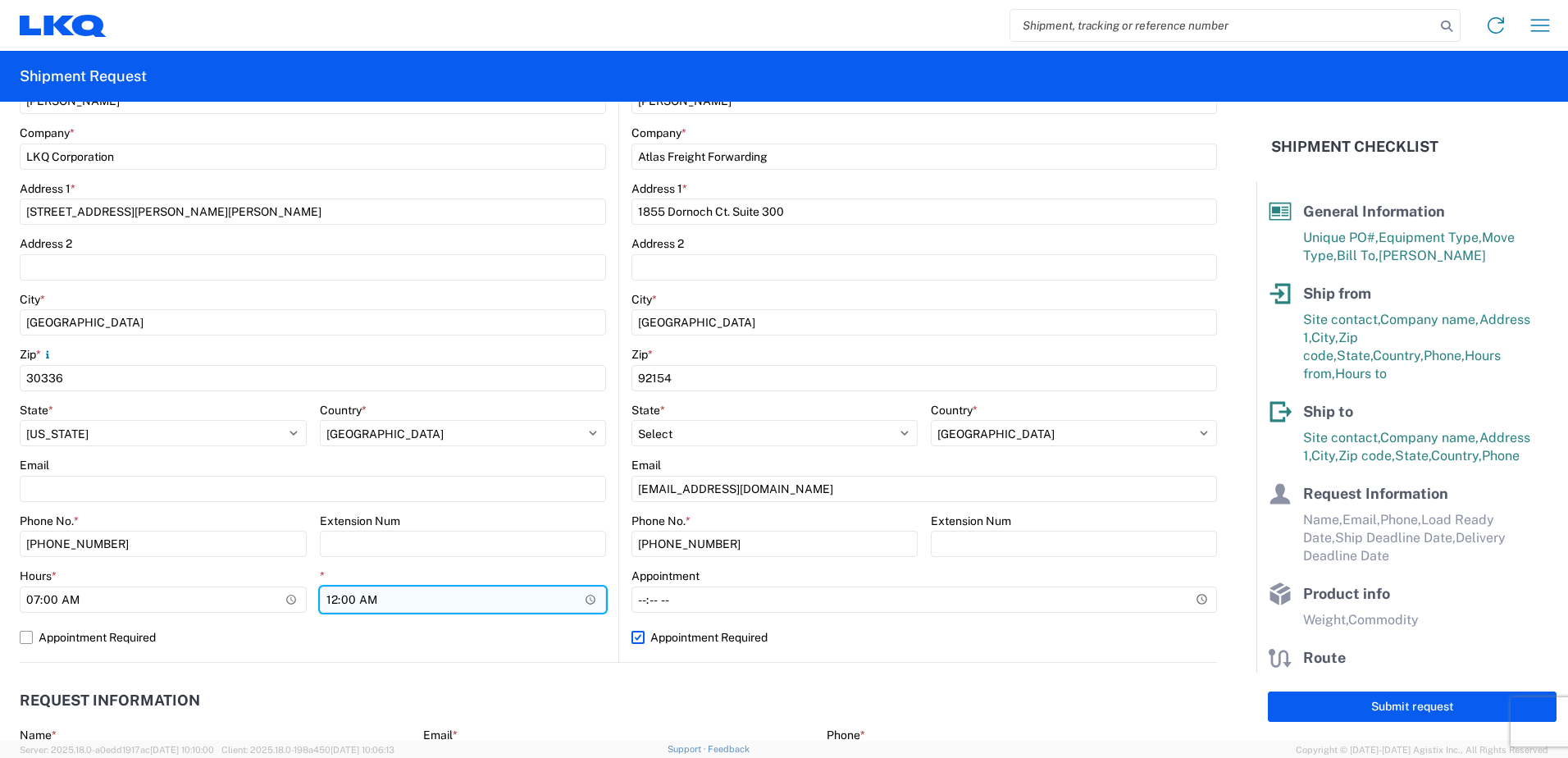
type input "07:00"
click at [586, 596] on input "00:00" at bounding box center [463, 599] width 287 height 26
type input "14:30"
click at [344, 699] on header "Request Information" at bounding box center [618, 700] width 1197 height 37
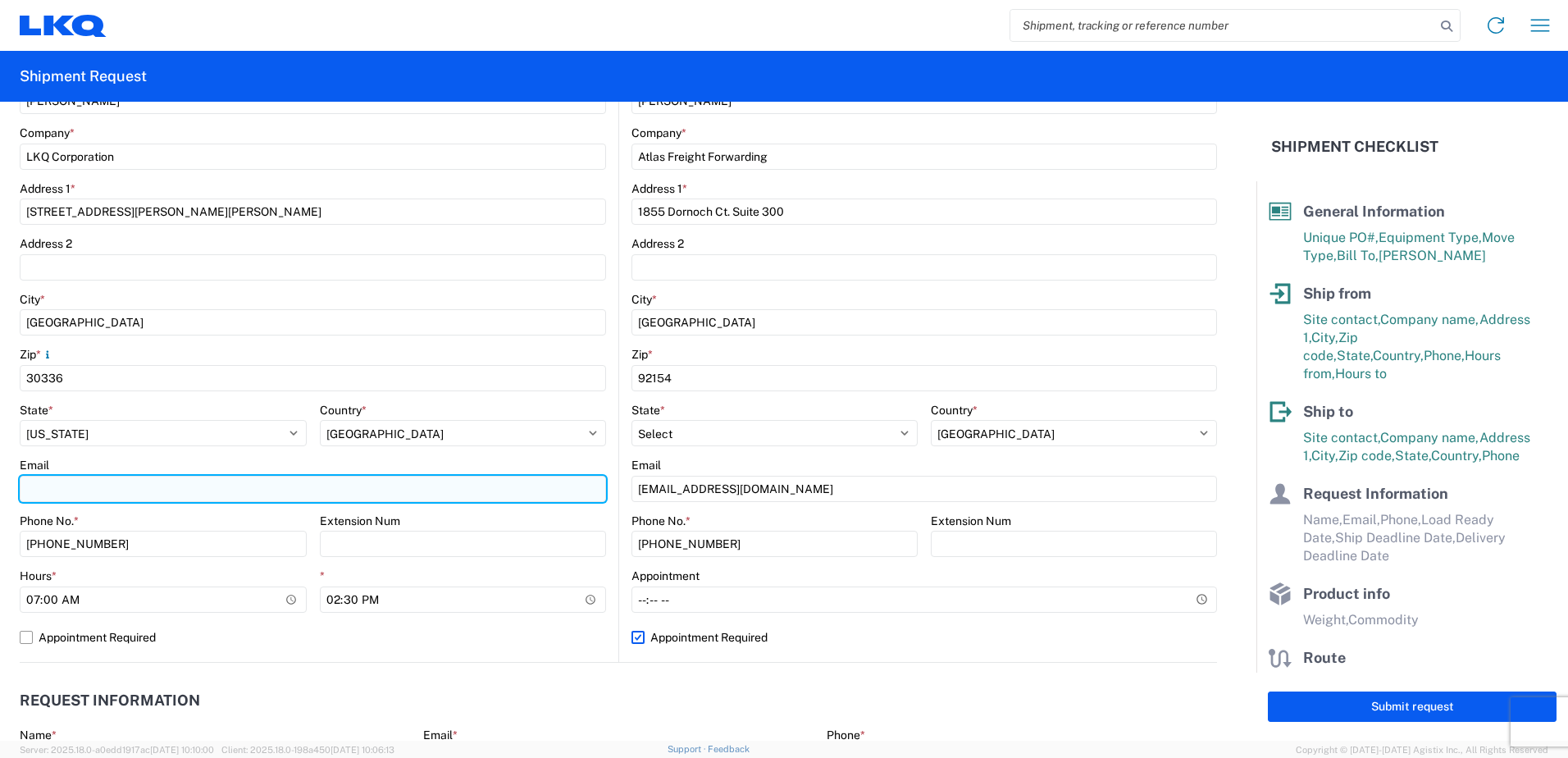
click at [36, 490] on input "Email" at bounding box center [312, 489] width 586 height 26
type input "lxserrano@lkqcorp.com"
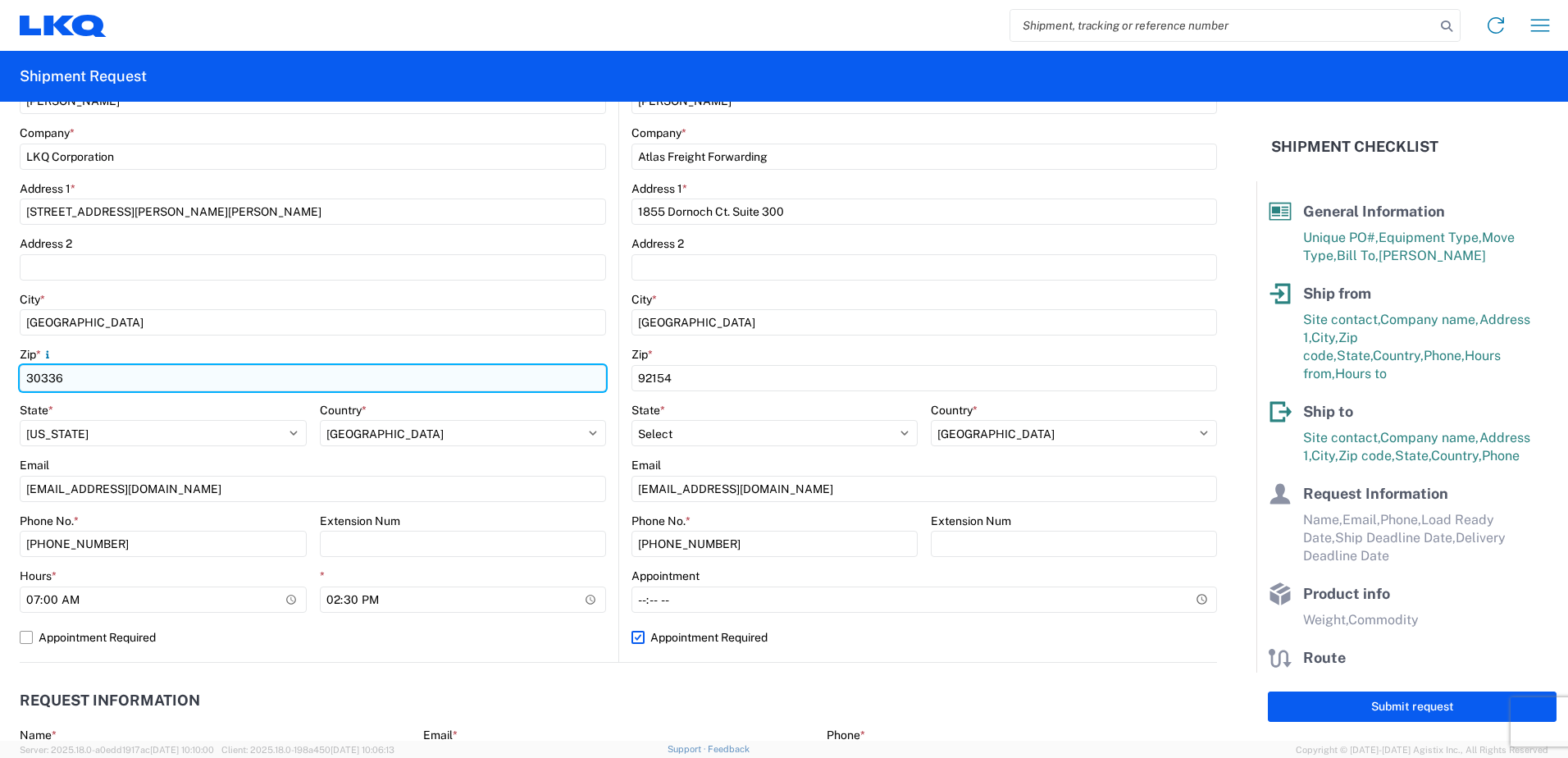
click at [174, 377] on input "30336" at bounding box center [312, 378] width 586 height 26
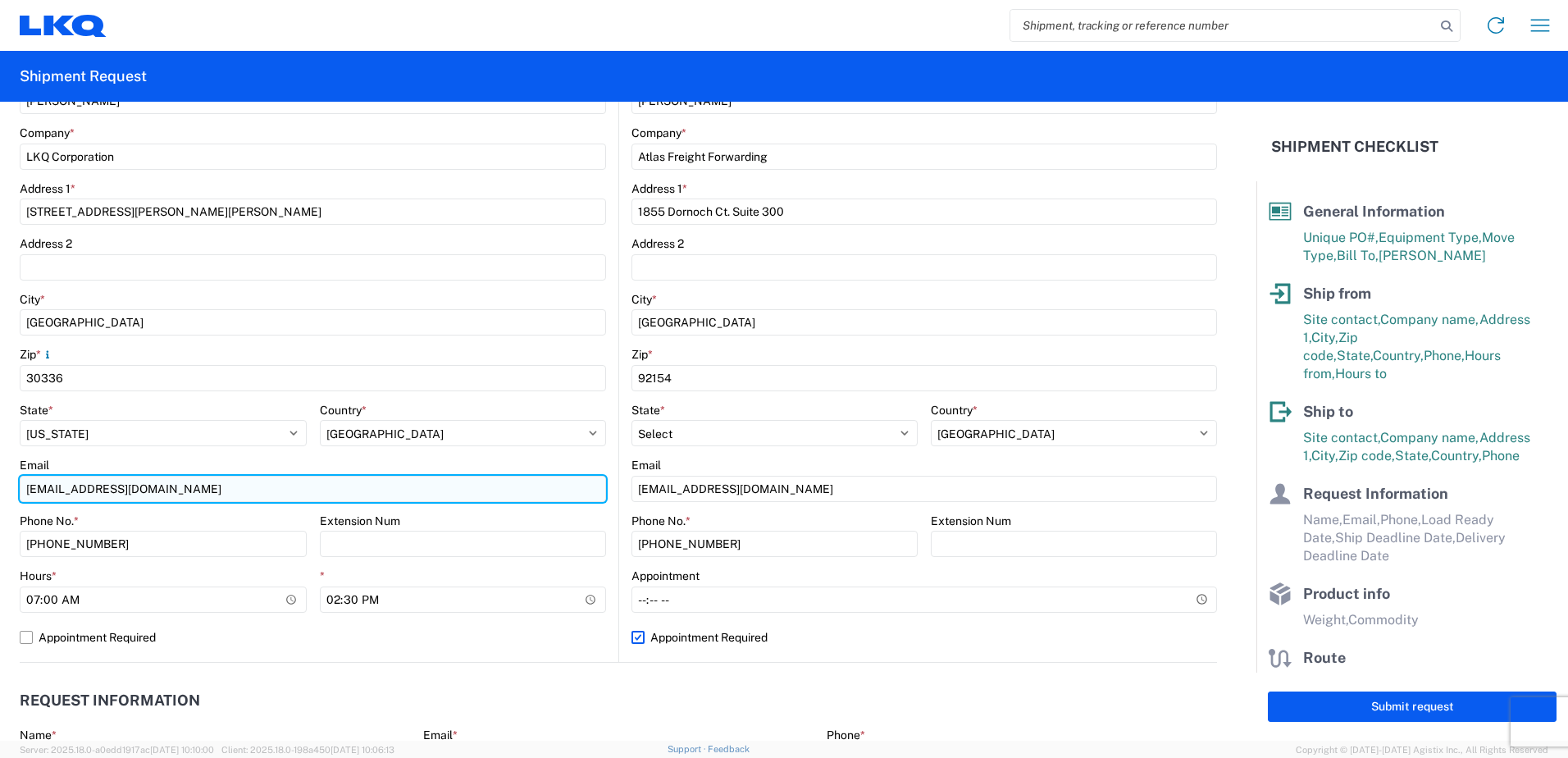
drag, startPoint x: 372, startPoint y: 486, endPoint x: 369, endPoint y: 477, distance: 9.5
click at [372, 486] on input "lxserrano@lkqcorp.com" at bounding box center [312, 489] width 586 height 26
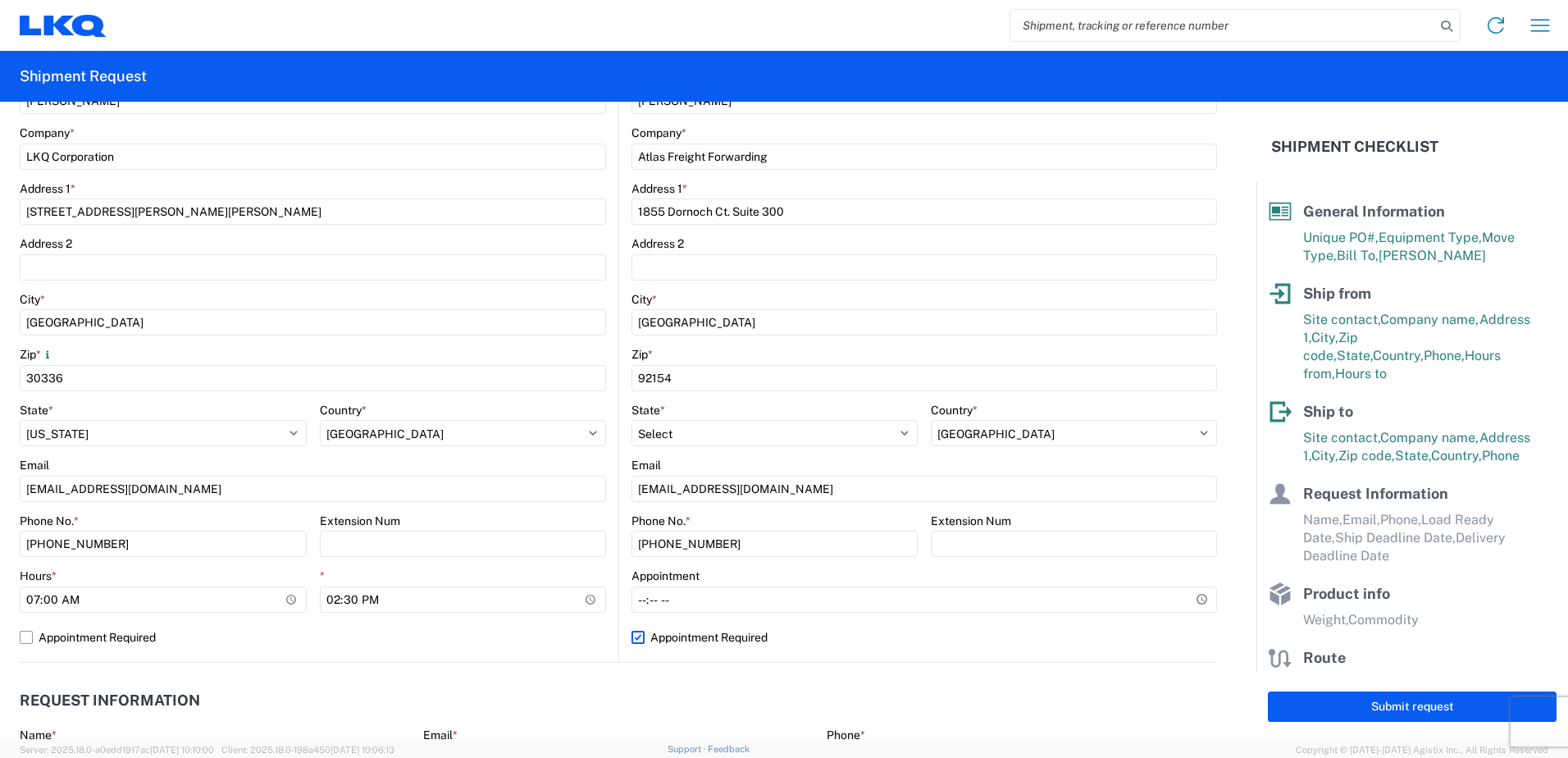
click at [353, 457] on agx-form-control-wrapper-v2 "Country * Select Afghanistan Åland Islands Albania Algeria American Samoa Andor…" at bounding box center [463, 431] width 287 height 56
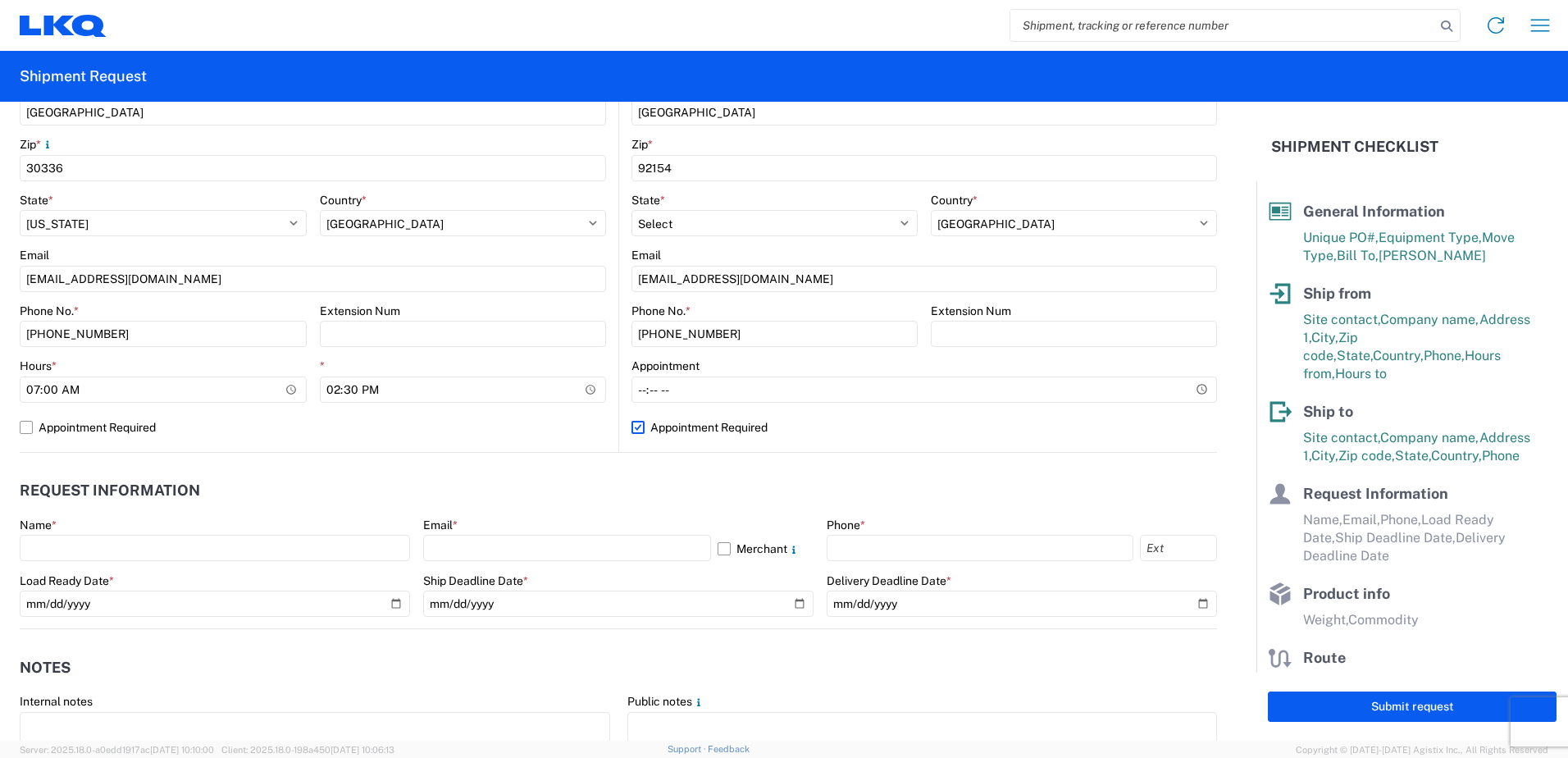
scroll to position [574, 0]
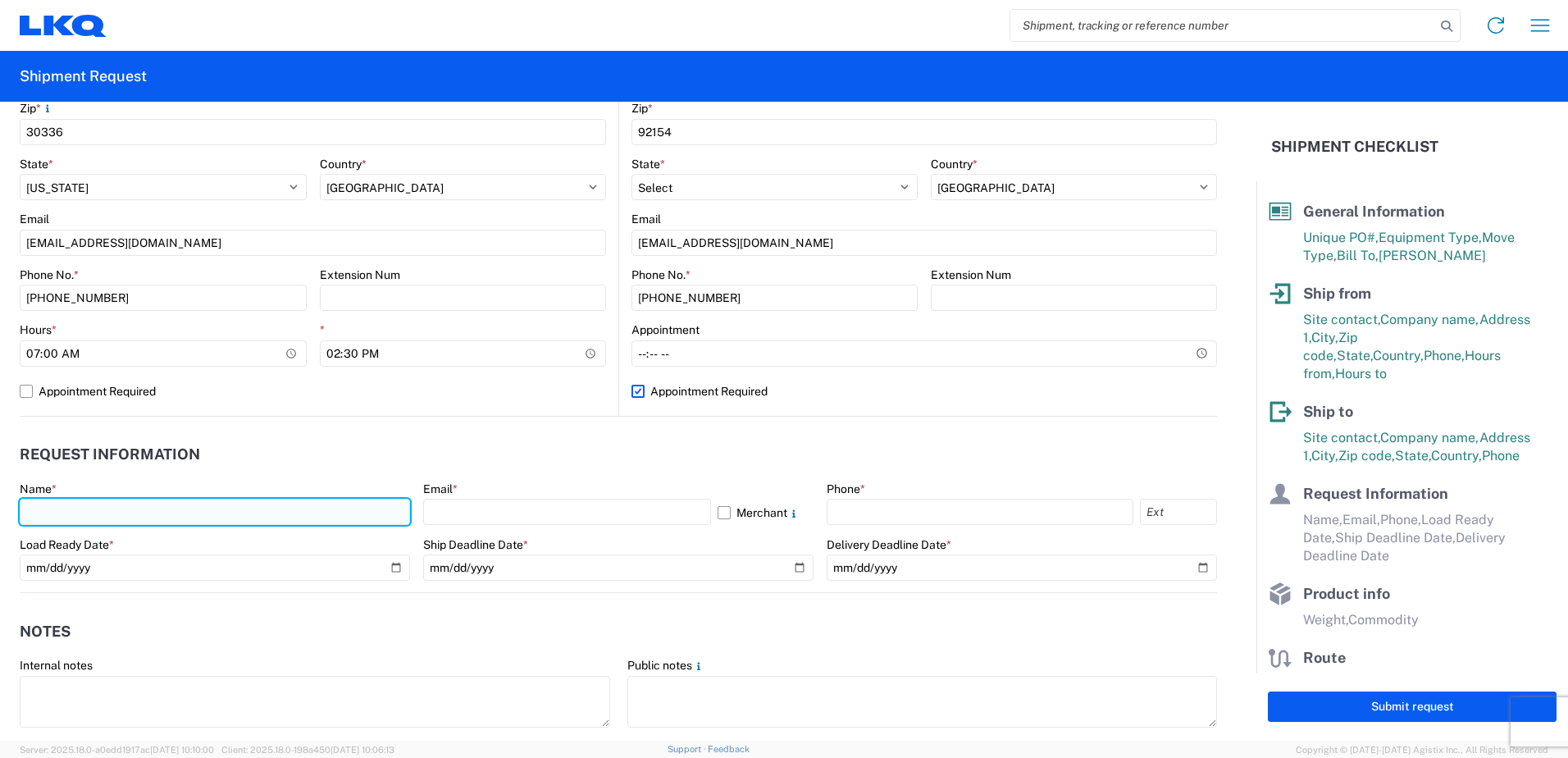
click at [219, 518] on input "text" at bounding box center [215, 512] width 391 height 26
type input "Leslie Serrano"
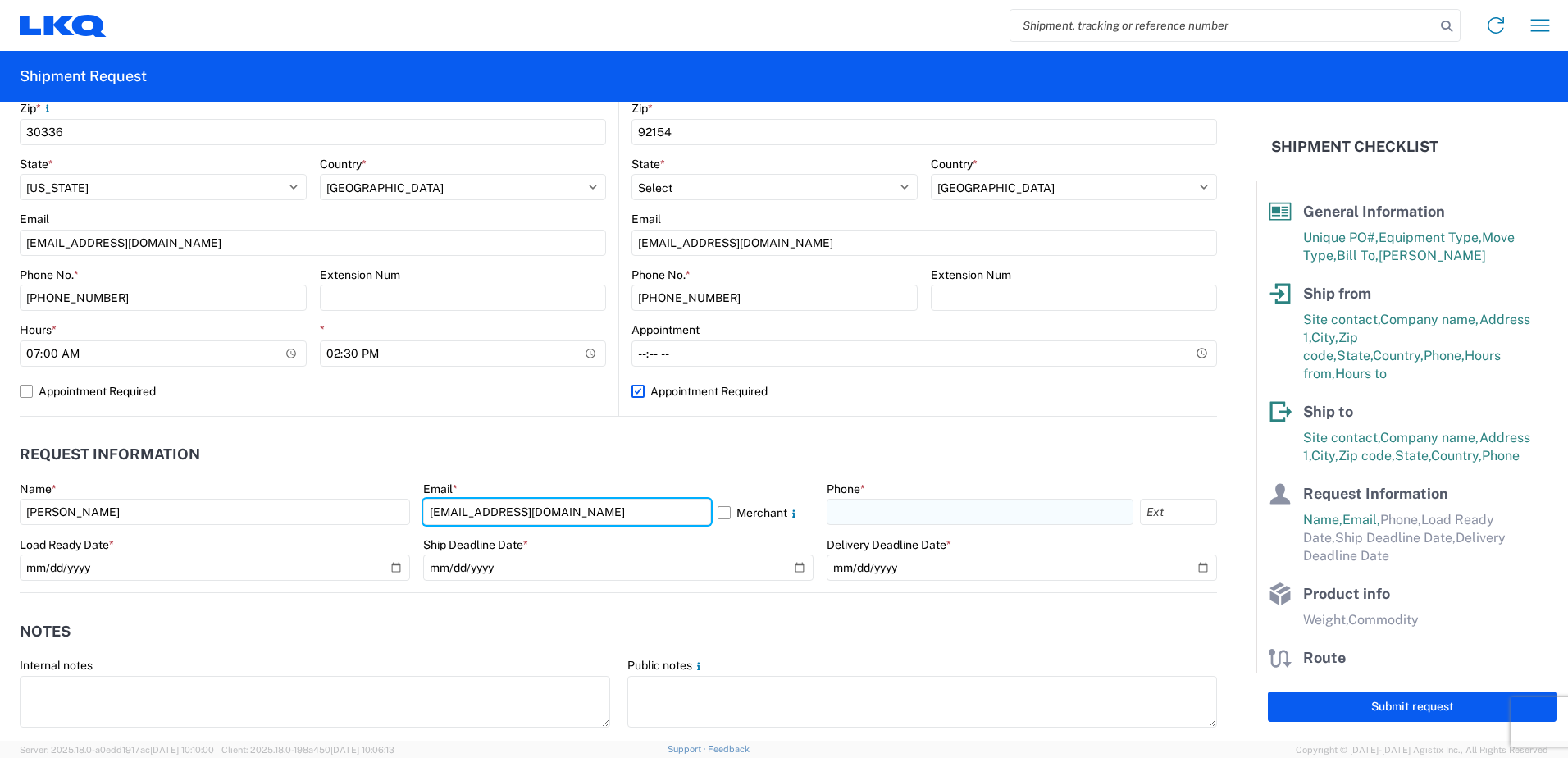
type input "lxserrano@lkqcorp.com"
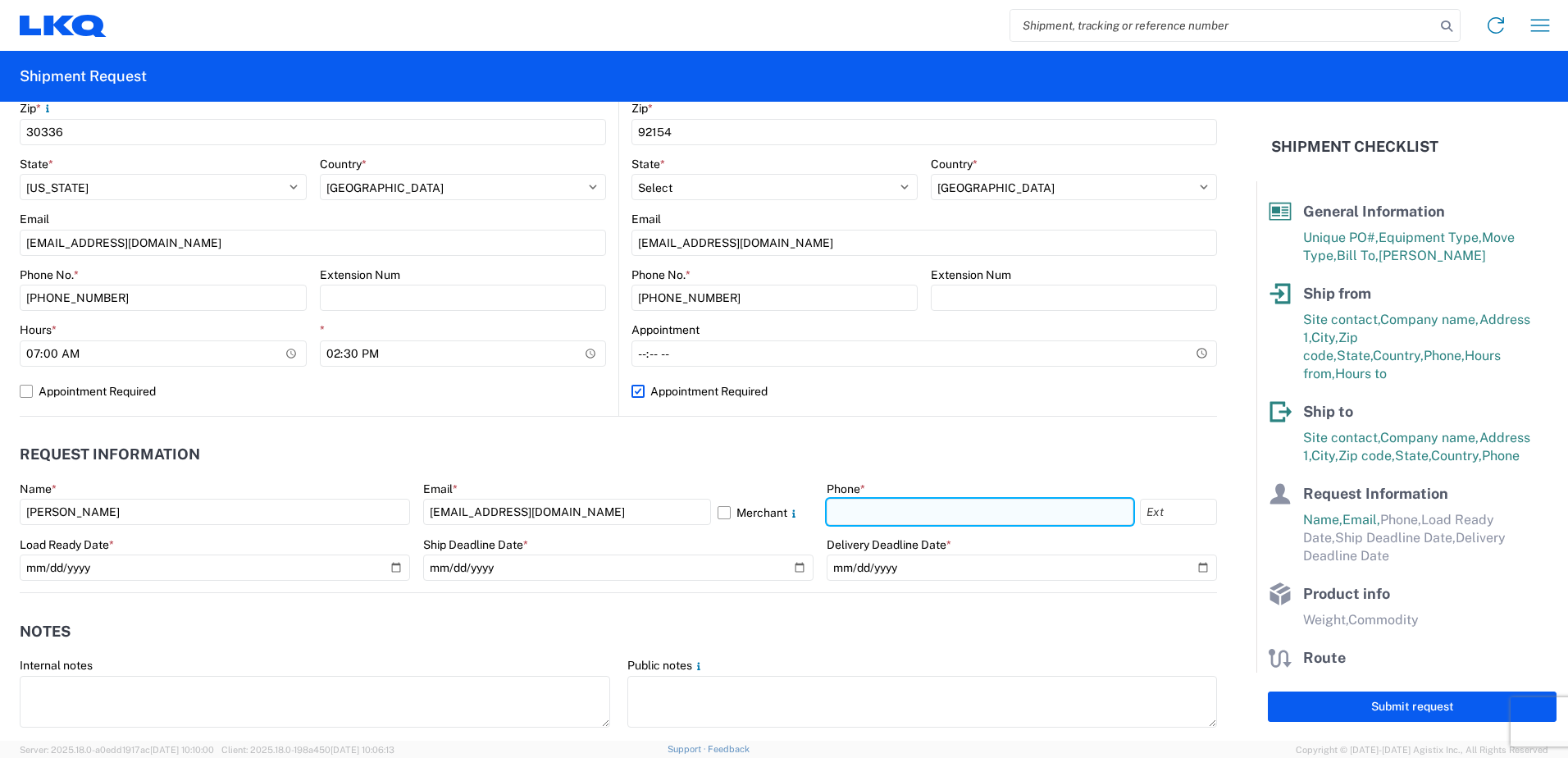
click at [853, 517] on input "text" at bounding box center [980, 512] width 306 height 26
type input "404-691-0170"
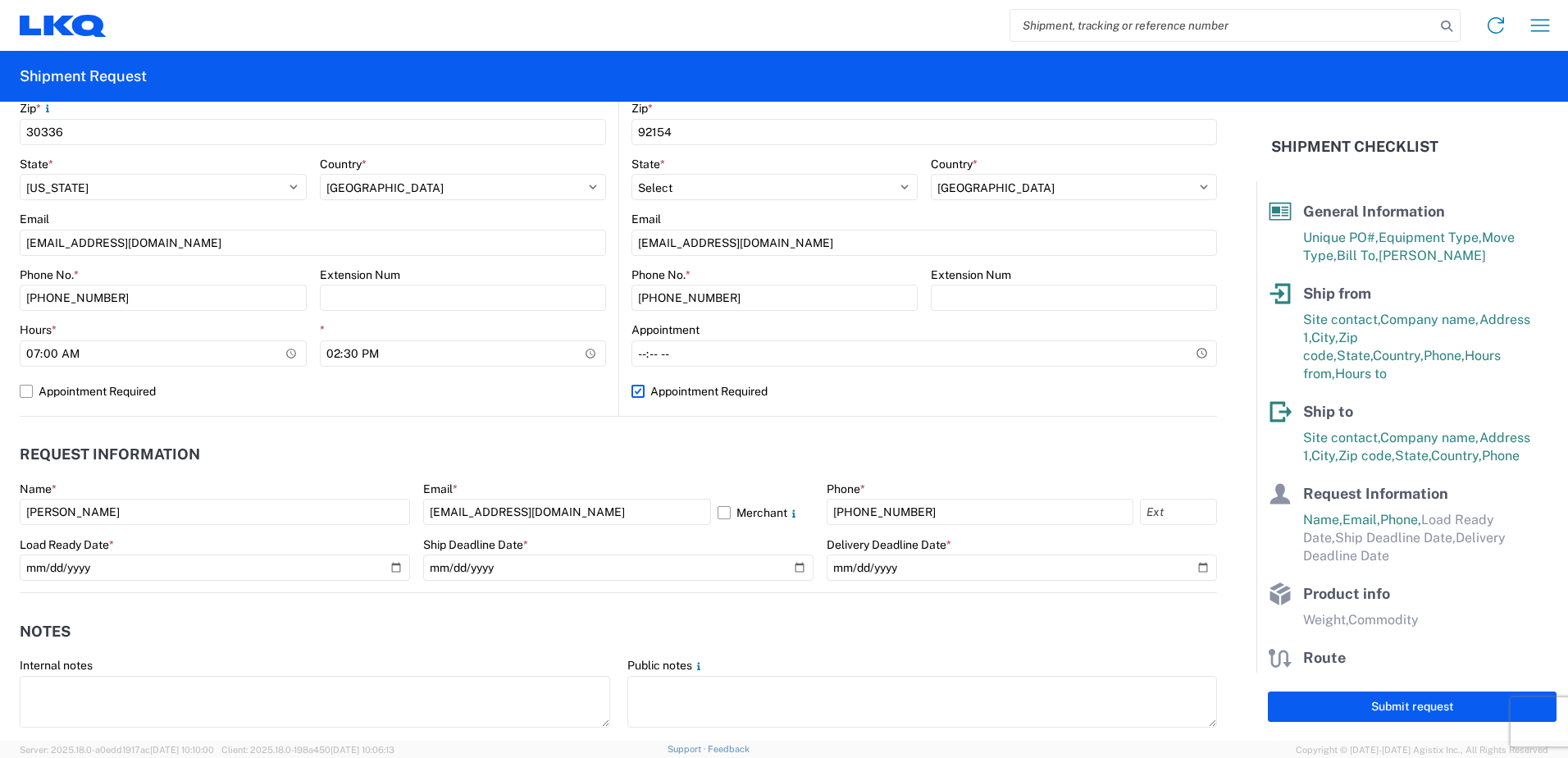
click at [625, 439] on header "Request Information" at bounding box center [618, 454] width 1197 height 37
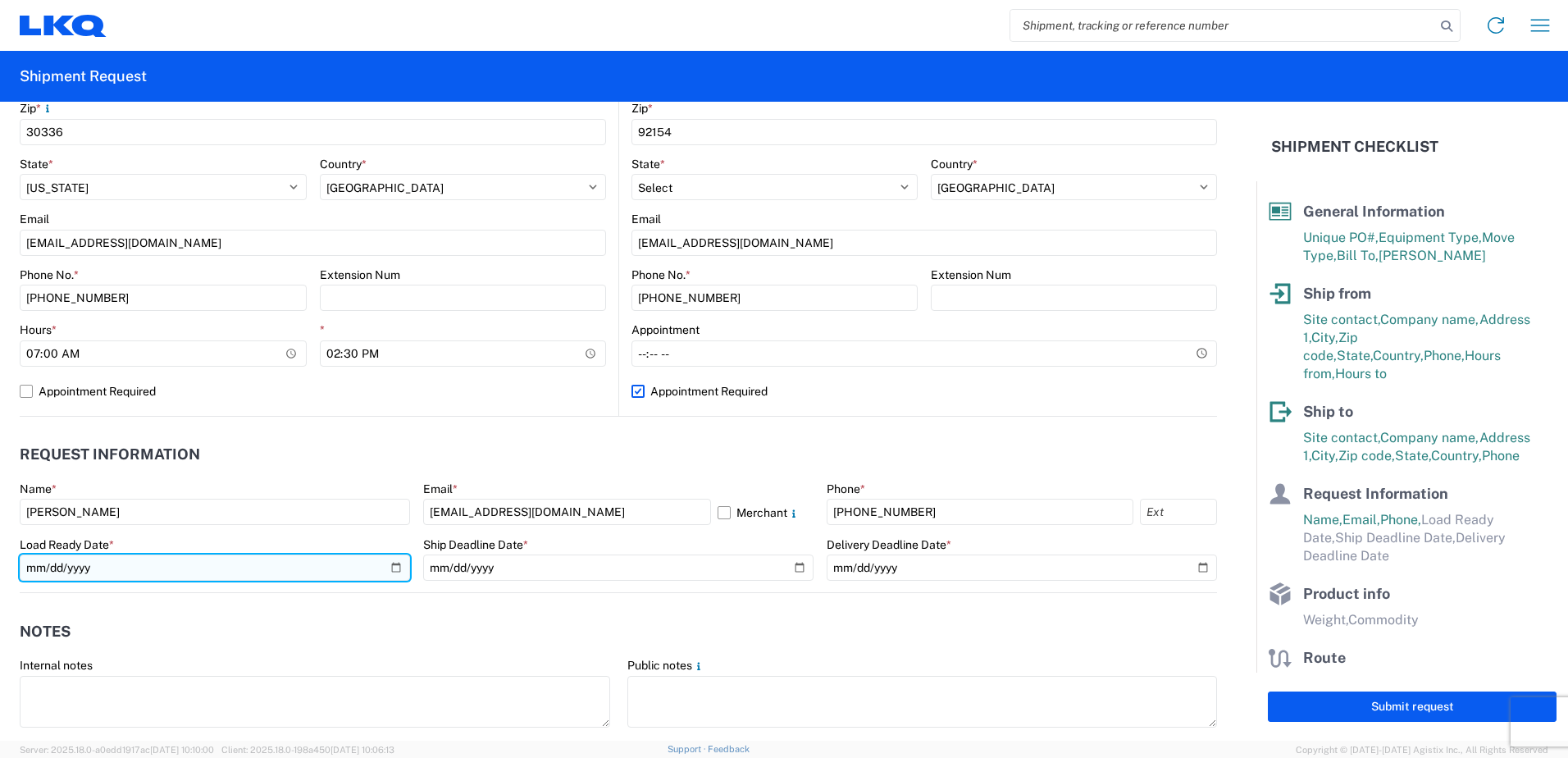
click at [393, 568] on input "date" at bounding box center [215, 568] width 391 height 26
type input "2025-09-08"
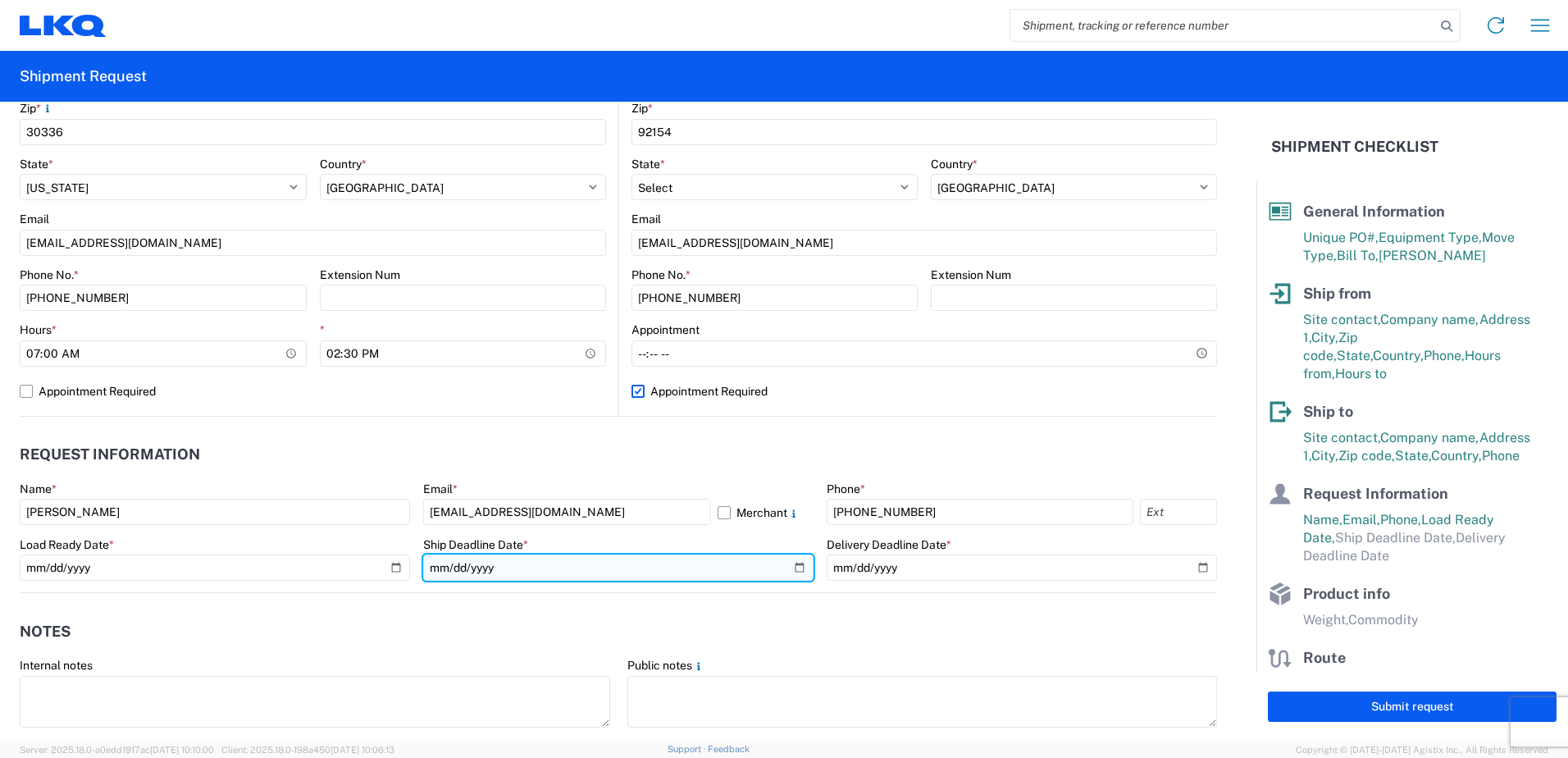
click at [782, 568] on input "date" at bounding box center [619, 568] width 391 height 26
click at [788, 564] on input "date" at bounding box center [619, 568] width 391 height 26
type input "2025-09-08"
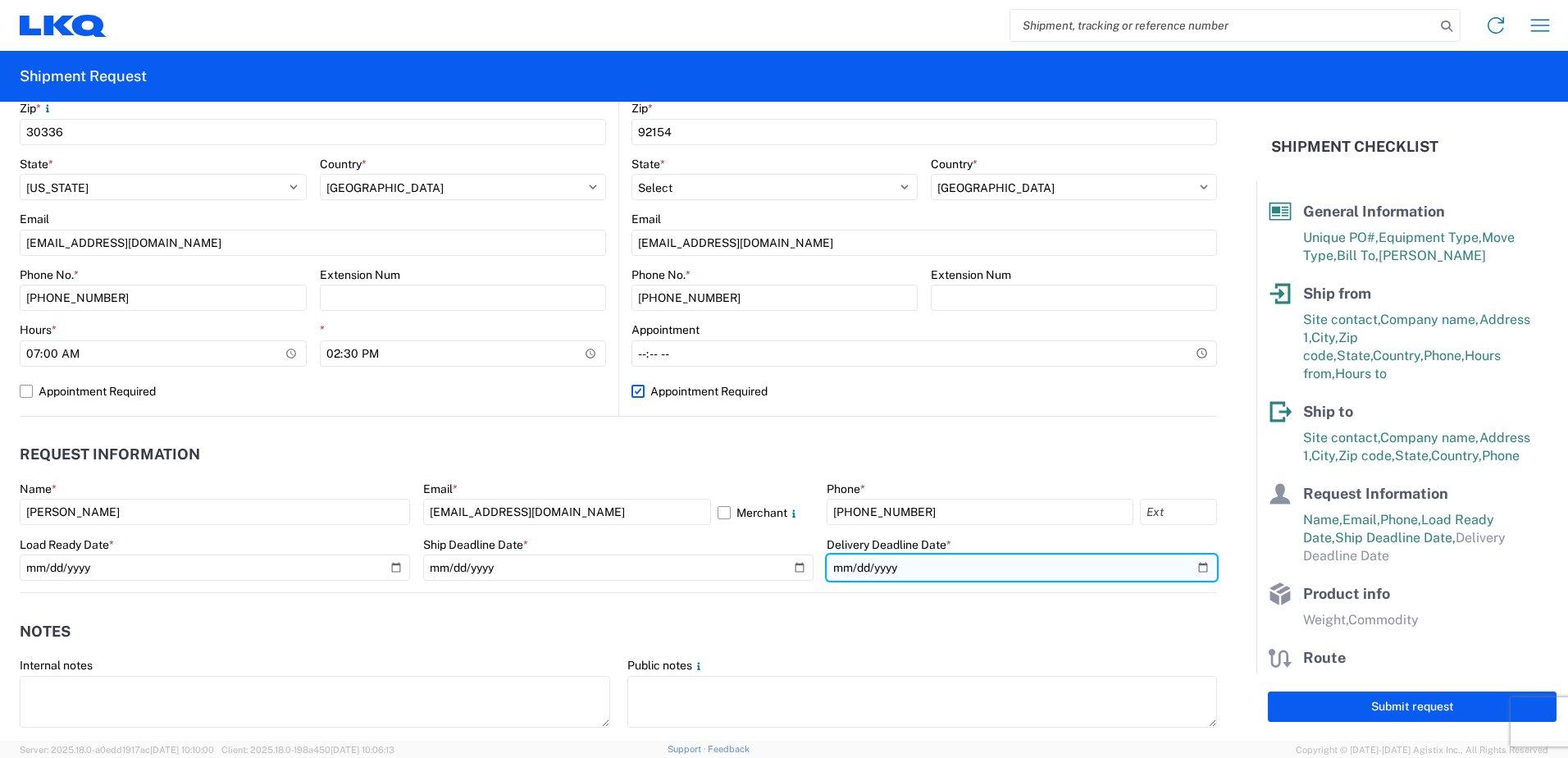
click at [1201, 563] on input "date" at bounding box center [1023, 568] width 391 height 26
click at [1192, 566] on input "date" at bounding box center [1023, 568] width 391 height 26
type input "2025-09-08"
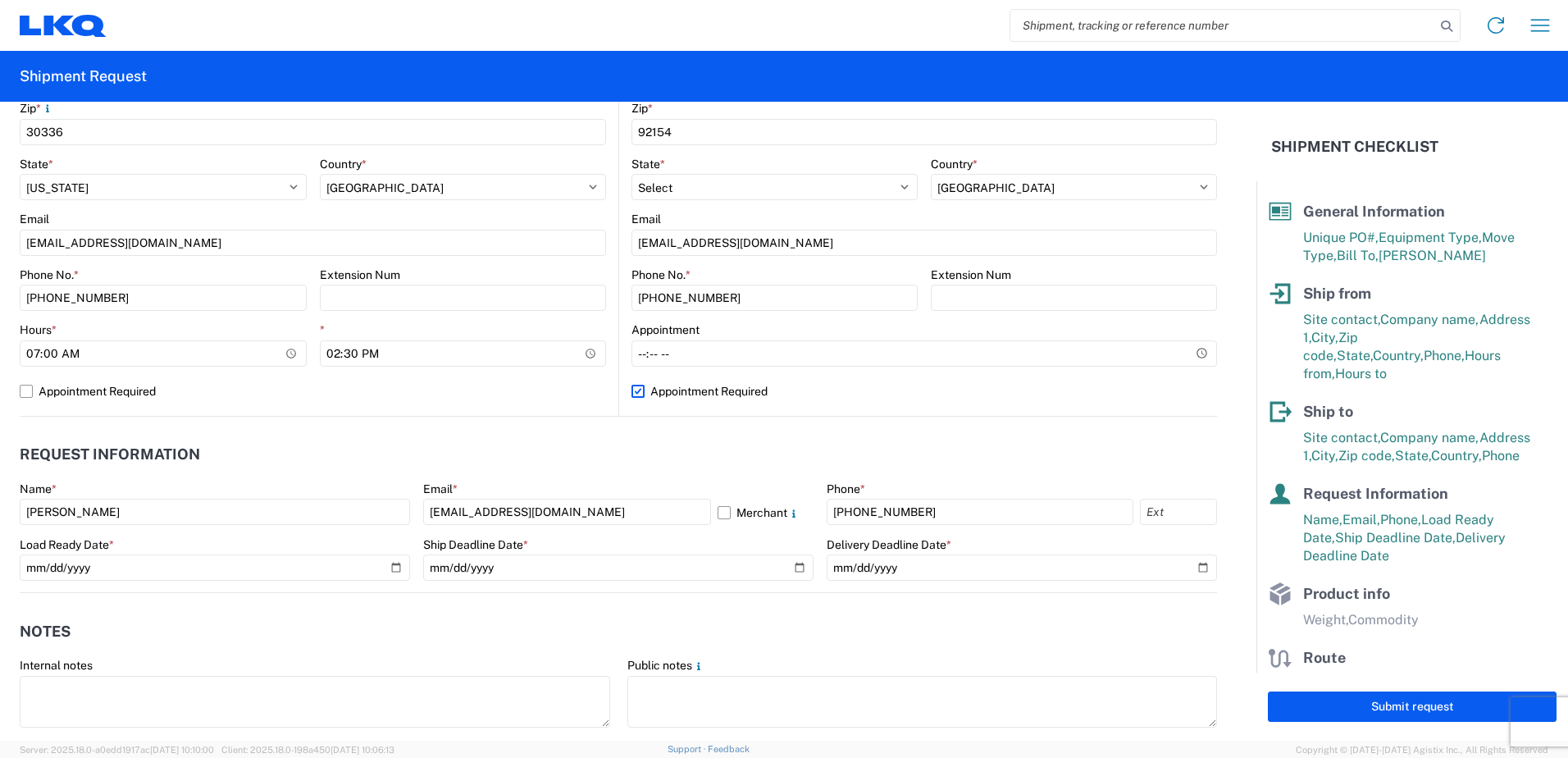
click at [794, 609] on agx-notes "Notes Internal notes Public notes Quote only" at bounding box center [618, 682] width 1197 height 177
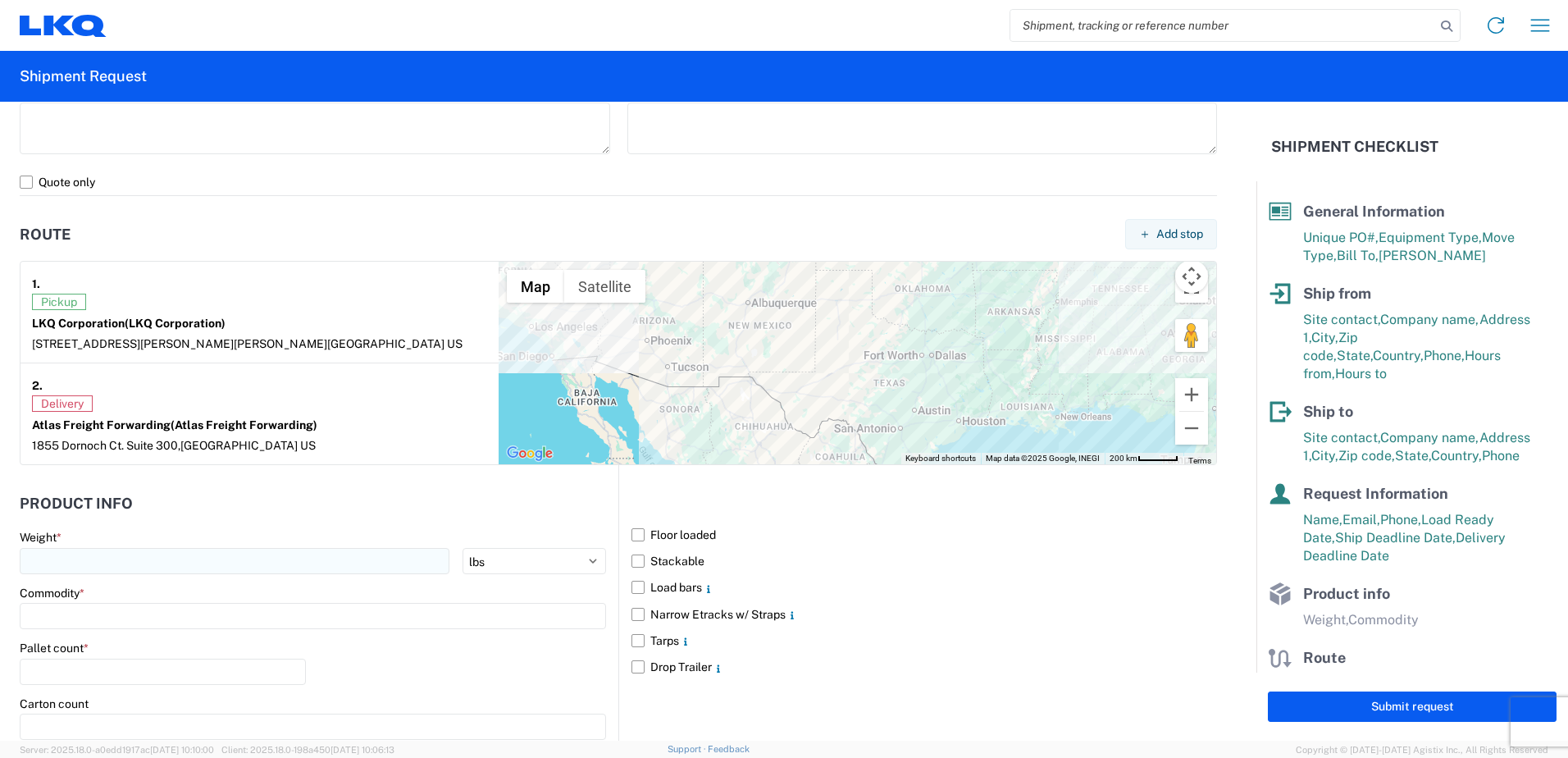
scroll to position [1149, 0]
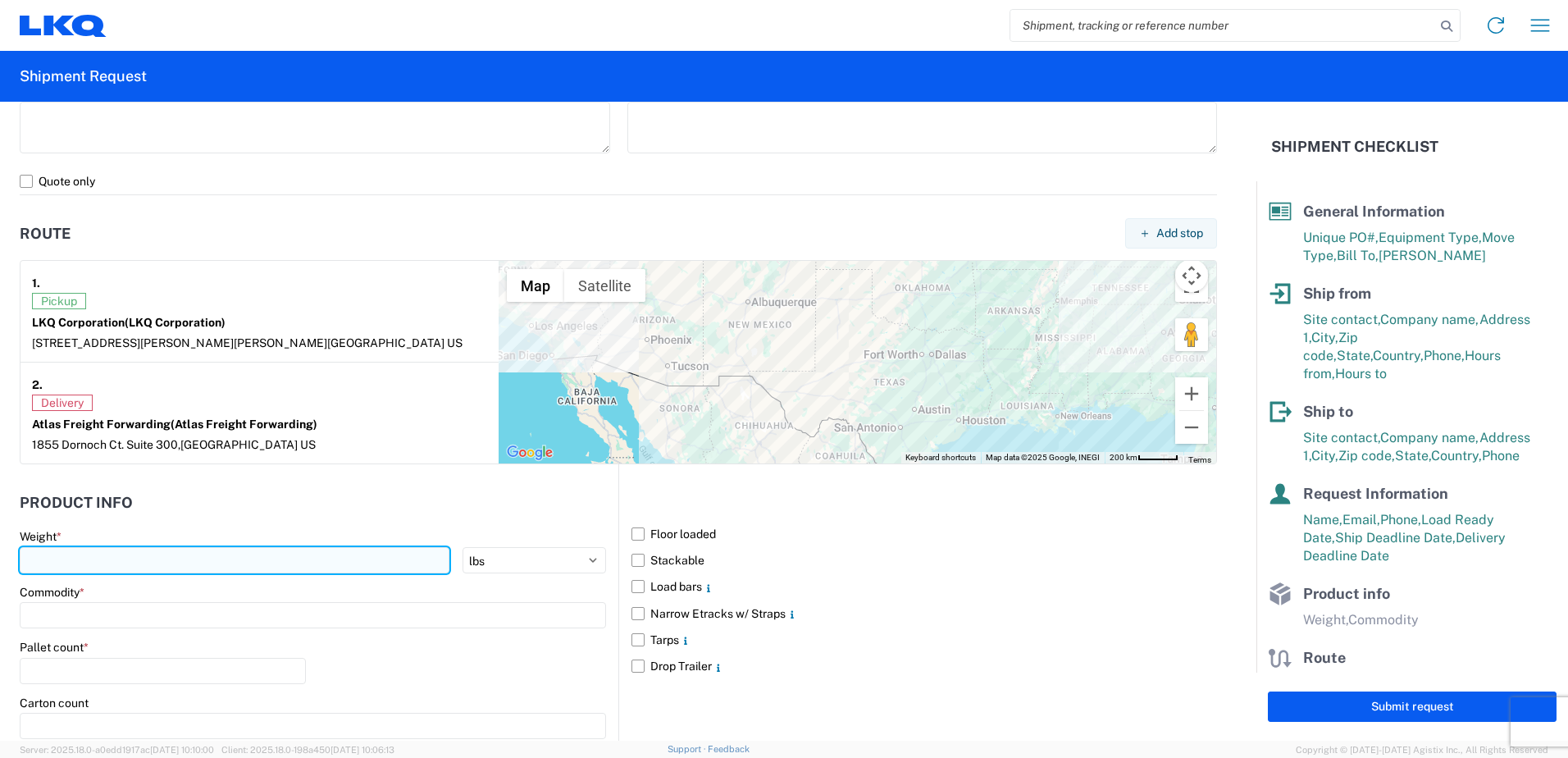
click at [177, 568] on input "number" at bounding box center [234, 561] width 429 height 26
type input "39537"
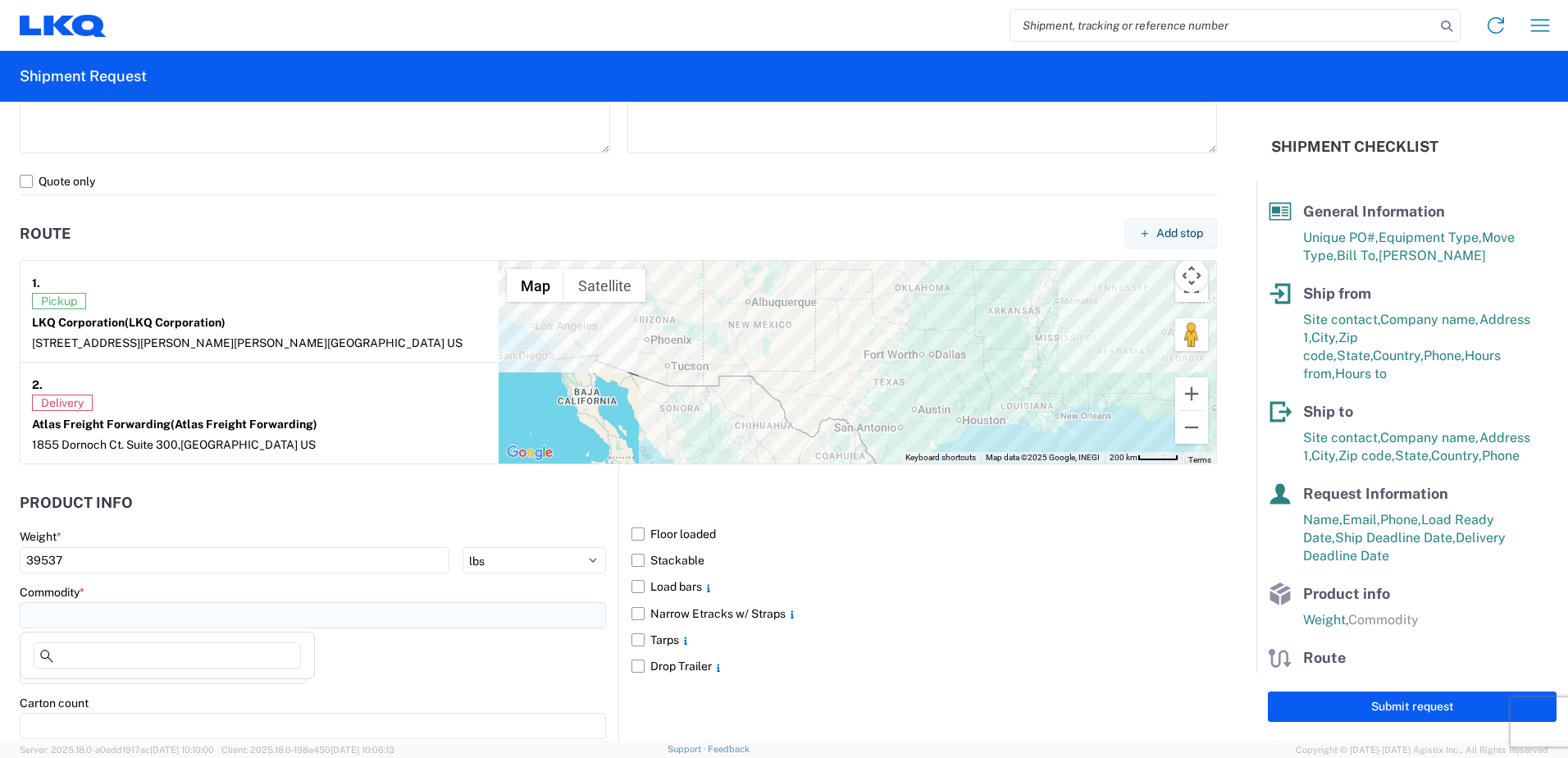
click at [130, 608] on input at bounding box center [312, 615] width 586 height 26
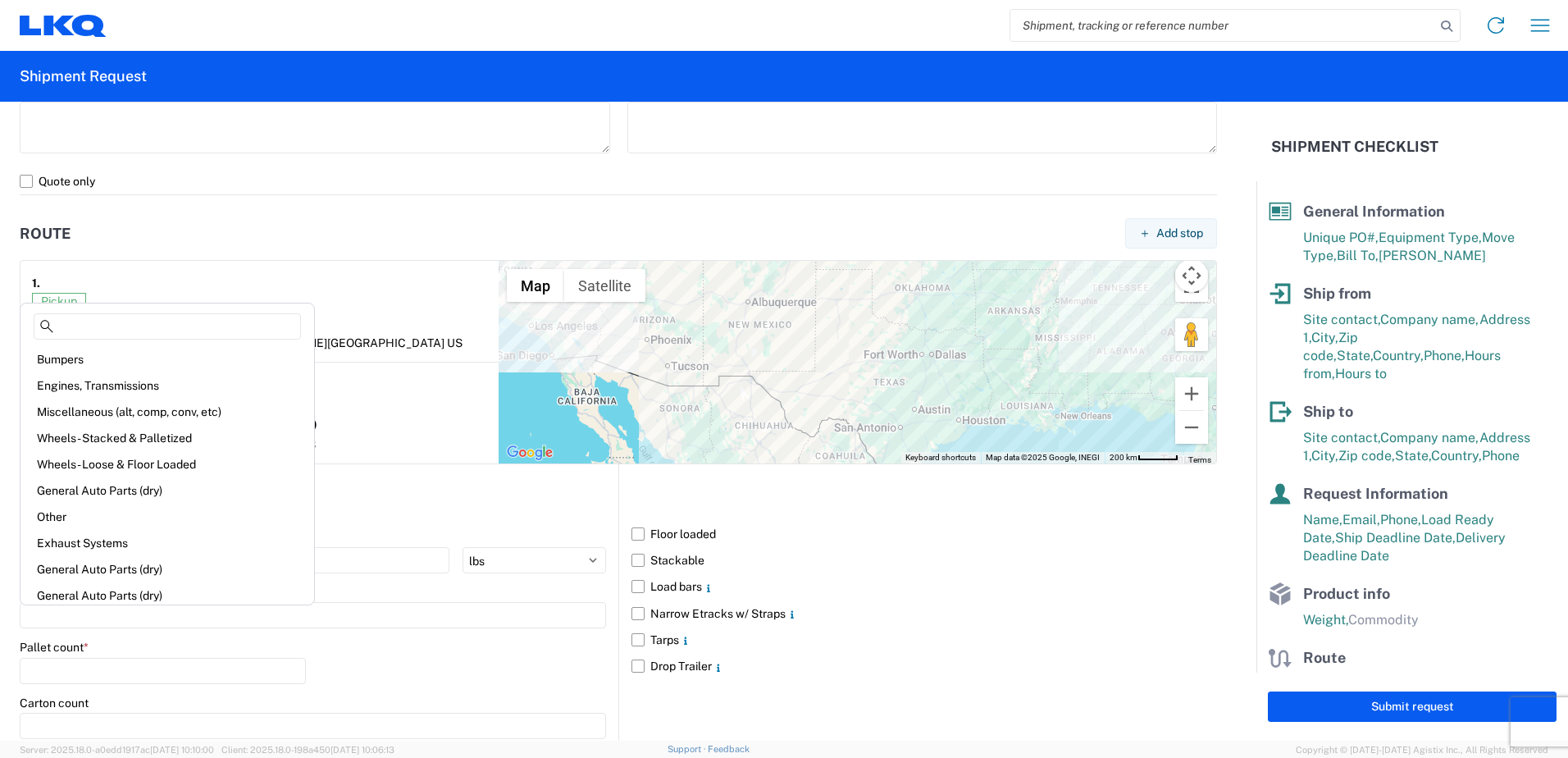
click at [73, 414] on div "Miscellaneous (alt, comp, conv, etc)" at bounding box center [167, 412] width 287 height 26
type input "Miscellaneous (alt, comp, conv, etc)"
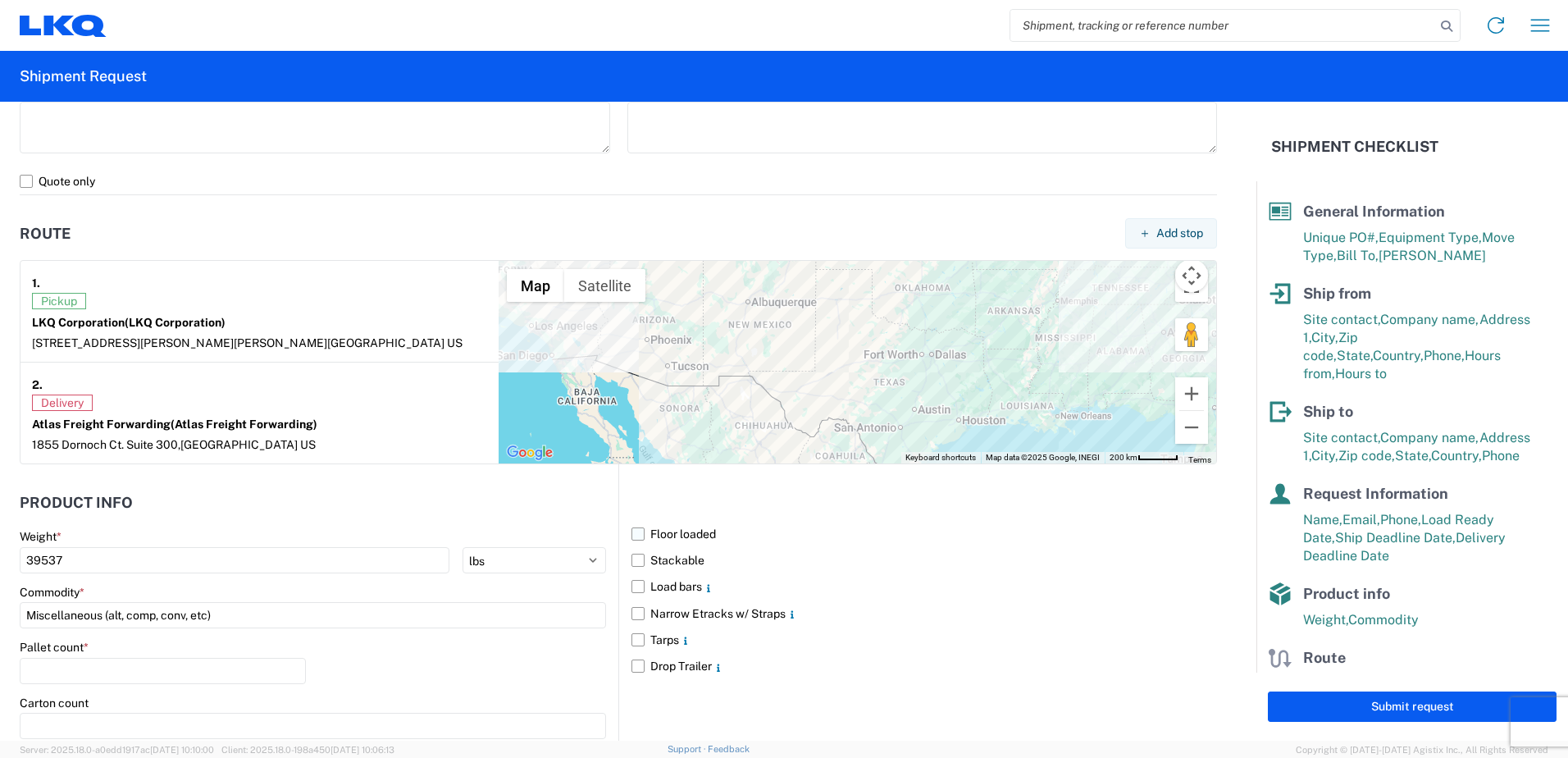
click at [634, 532] on label "Floor loaded" at bounding box center [924, 534] width 586 height 26
click at [0, 0] on input "Floor loaded" at bounding box center [0, 0] width 0 height 0
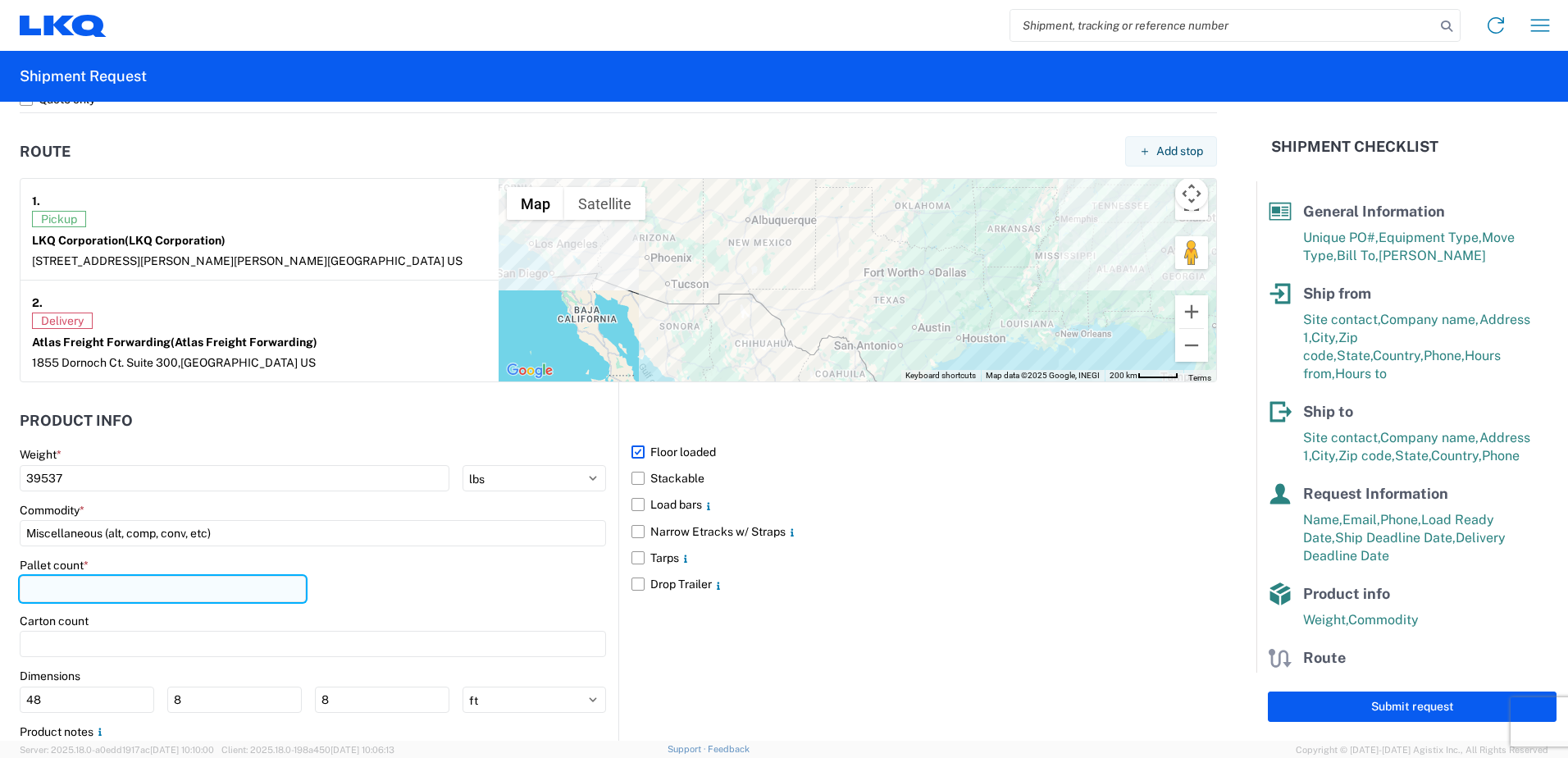
click at [74, 600] on input "number" at bounding box center [163, 589] width 287 height 26
type input "20"
click at [441, 590] on div "Pallet count * 20" at bounding box center [312, 585] width 586 height 56
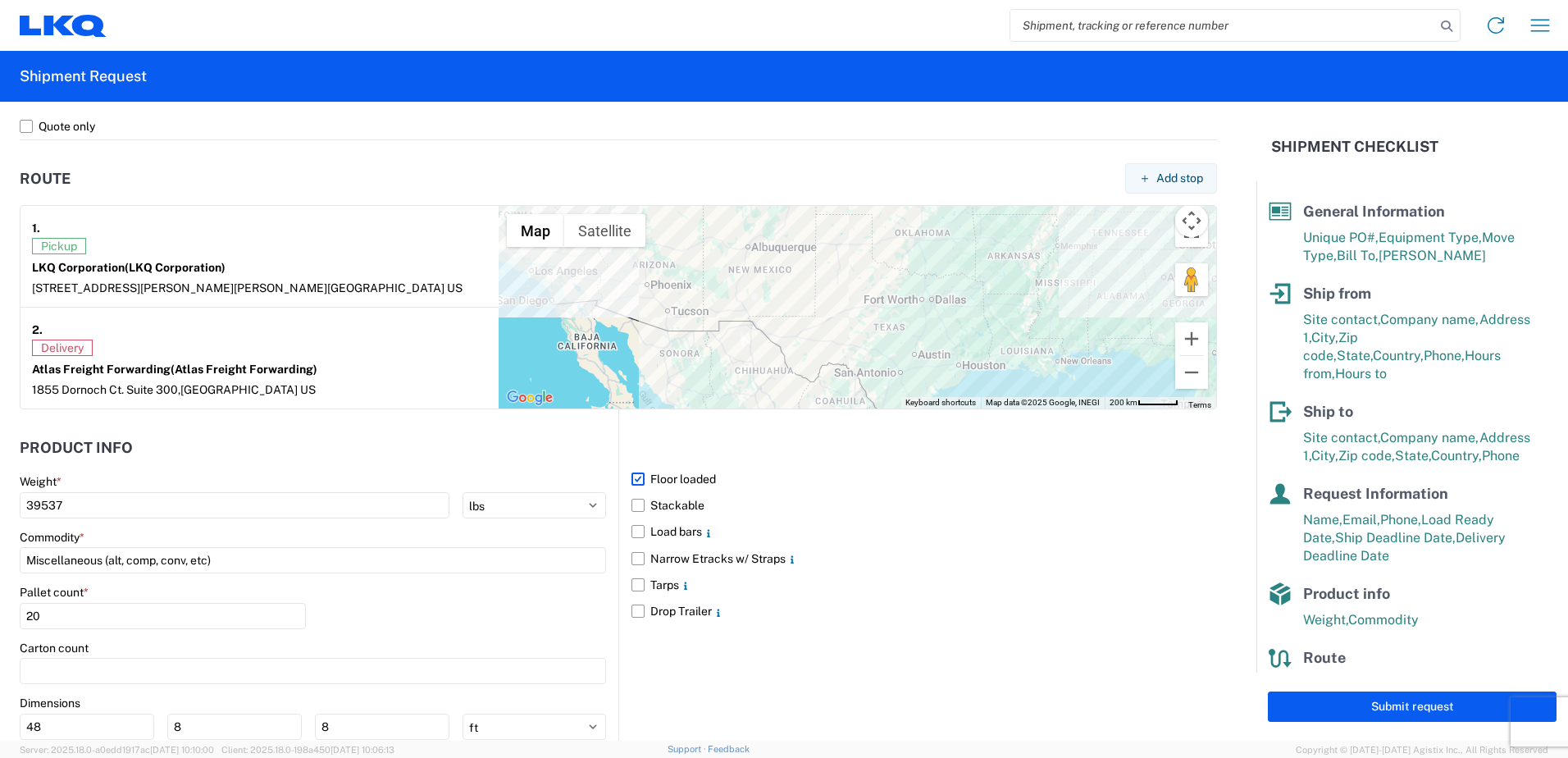
scroll to position [1329, 0]
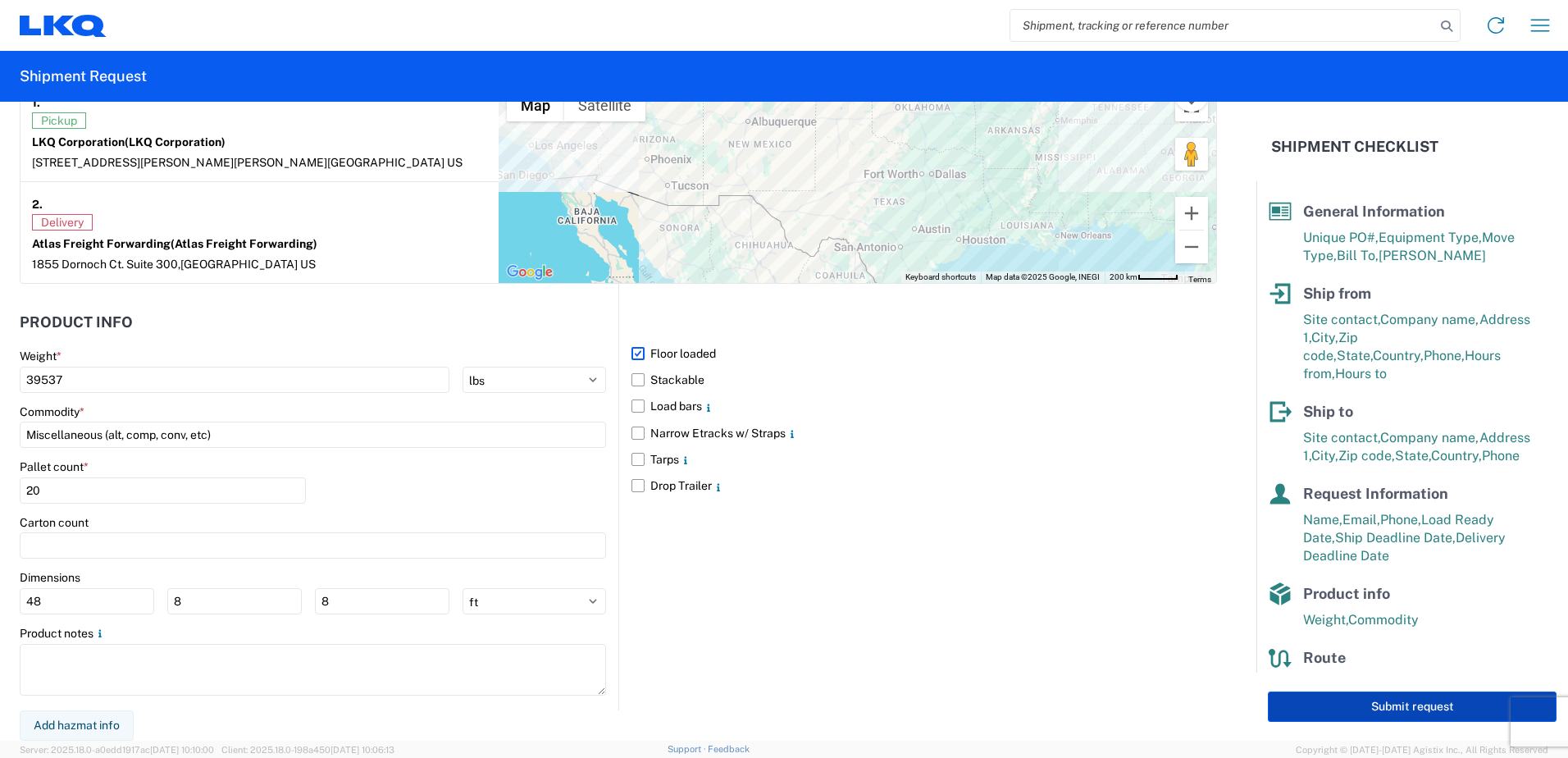
click at [1393, 705] on button "Submit request" at bounding box center [1412, 706] width 289 height 31
select select "US"
